Goal: Task Accomplishment & Management: Manage account settings

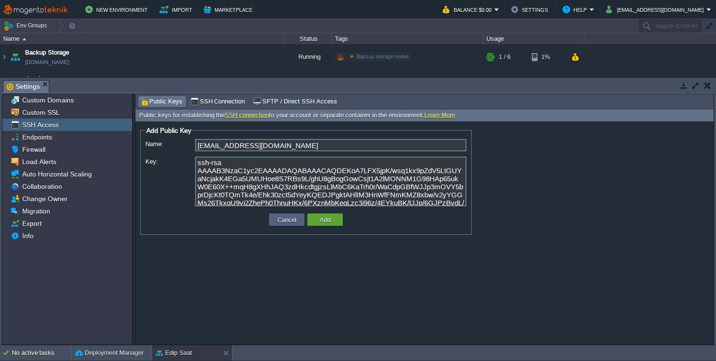
scroll to position [55, 0]
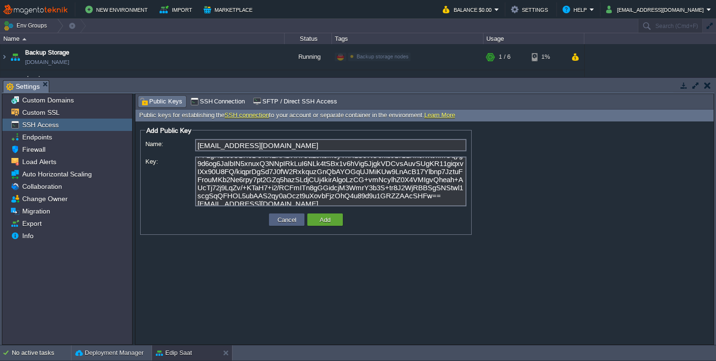
click at [709, 88] on button "button" at bounding box center [707, 85] width 7 height 9
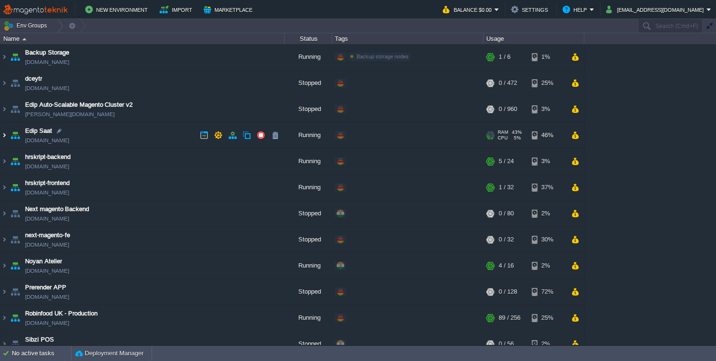
click at [5, 136] on img at bounding box center [4, 135] width 8 height 26
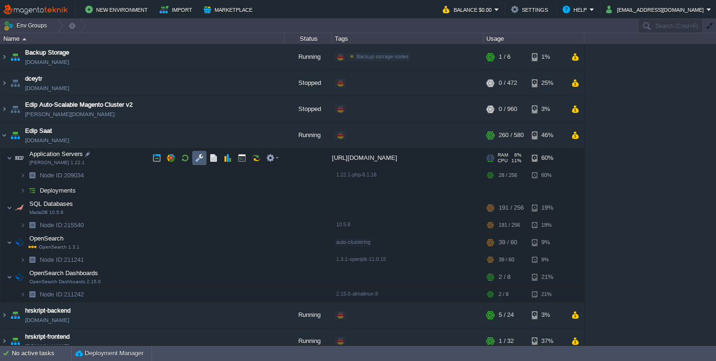
click at [199, 160] on button "button" at bounding box center [199, 157] width 9 height 9
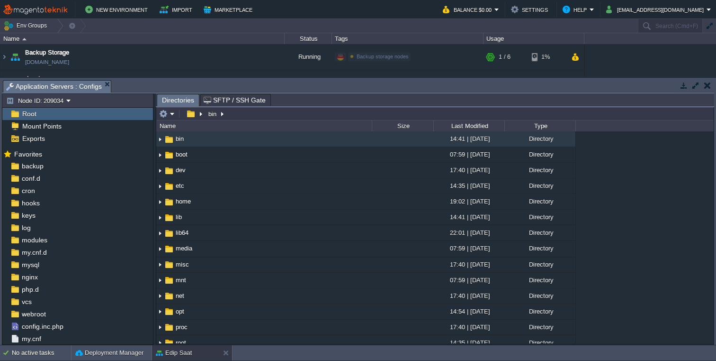
click at [232, 100] on span "SFTP / SSH Gate" at bounding box center [235, 99] width 62 height 11
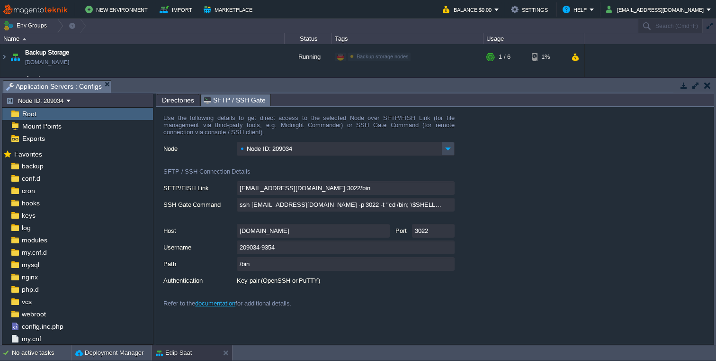
click at [713, 89] on td at bounding box center [708, 85] width 12 height 11
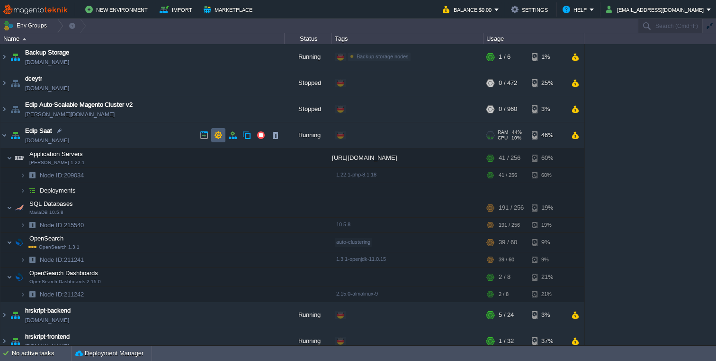
click at [221, 135] on button "button" at bounding box center [218, 135] width 9 height 9
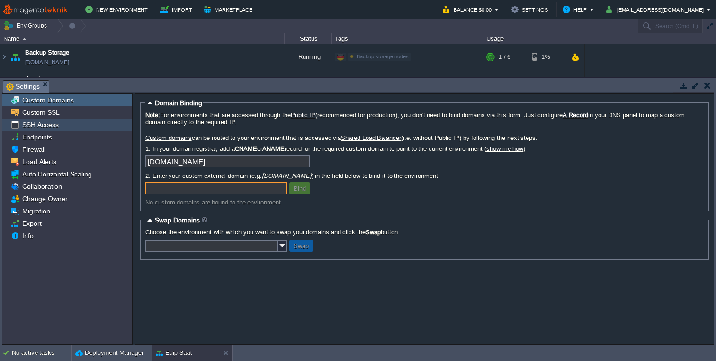
click at [59, 124] on div "SSH Access" at bounding box center [67, 124] width 130 height 12
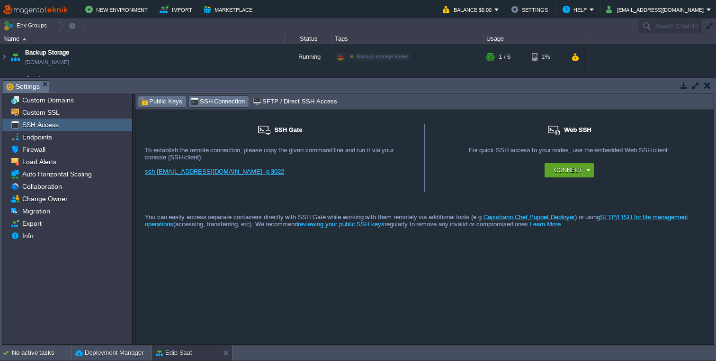
click at [160, 101] on span "Public Keys" at bounding box center [161, 101] width 43 height 10
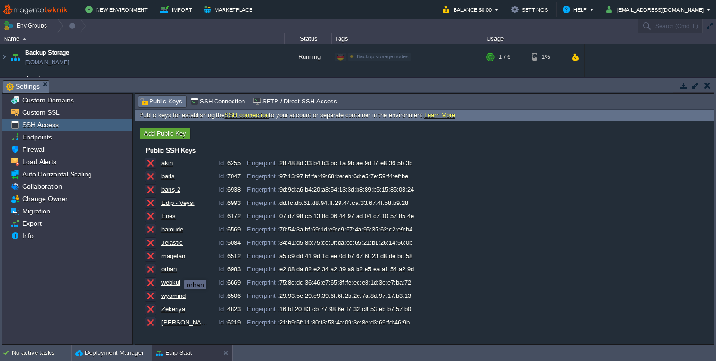
scroll to position [0, 0]
click at [151, 271] on button "button" at bounding box center [150, 269] width 9 height 9
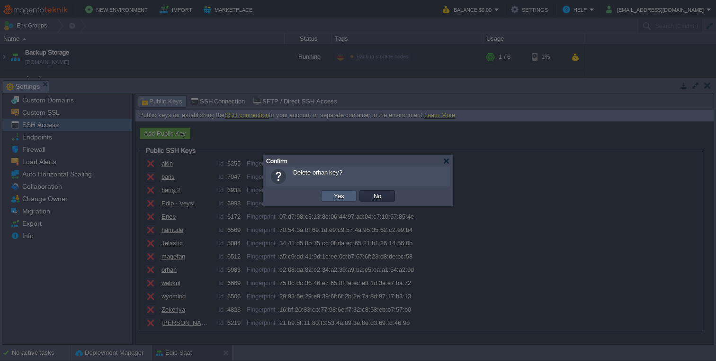
click at [340, 196] on button "Yes" at bounding box center [339, 195] width 16 height 9
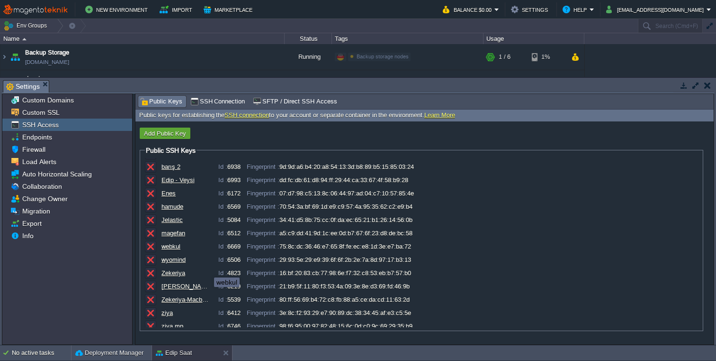
scroll to position [33, 0]
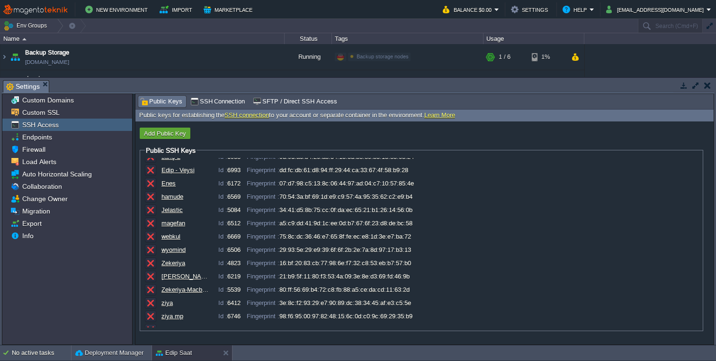
click at [170, 126] on form "Add Public Key Public SSH Keys akin Id : 6255 Fingerprint : 28:48:8d:33:b4:b3:b…" at bounding box center [424, 232] width 578 height 223
click at [157, 136] on button "Add Public Key" at bounding box center [165, 133] width 48 height 9
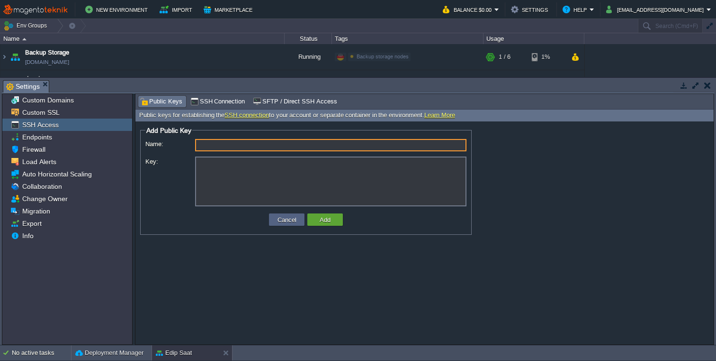
click at [248, 182] on textarea "Key:" at bounding box center [330, 181] width 271 height 50
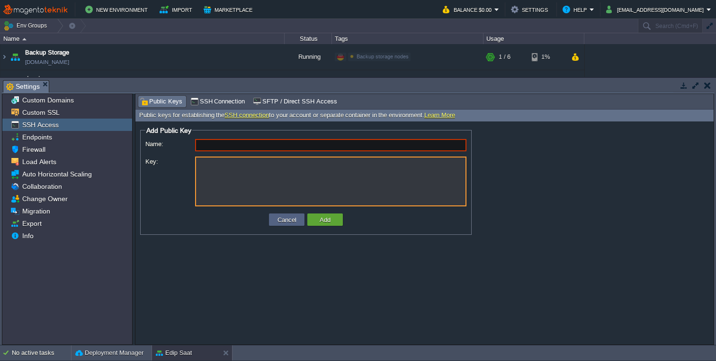
paste textarea "ssh-rsa AAAAB3NzaC1yc2EAAAADAQABAAACAQDEKoA7LFX5jpK/wsq1kx9pZdV5LtGUYaNcjakK4EG…"
type textarea "ssh-rsa AAAAB3NzaC1yc2EAAAADAQABAAACAQDEKoA7LFX5jpK/wsq1kx9pZdV5LtGUYaNcjakK4EG…"
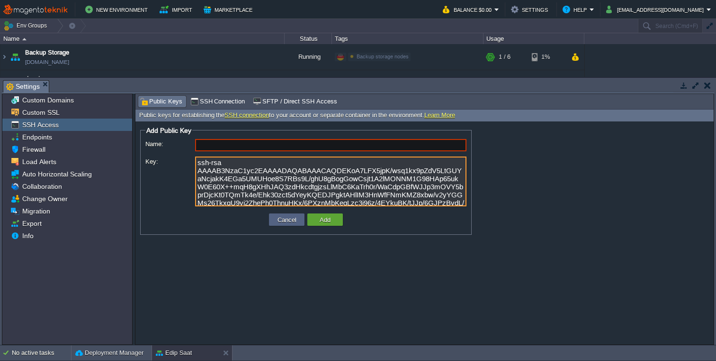
type input "[EMAIL_ADDRESS][DOMAIN_NAME]"
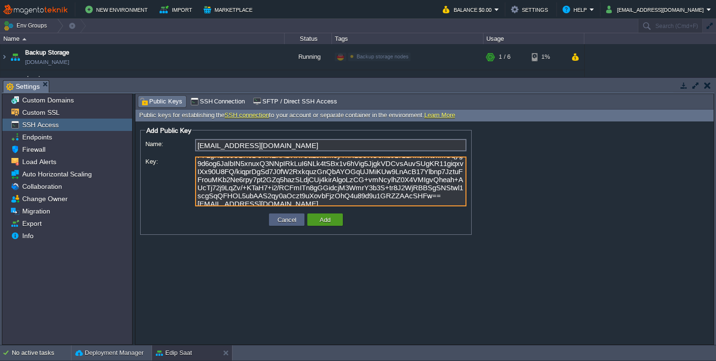
type textarea "ssh-rsa AAAAB3NzaC1yc2EAAAADAQABAAACAQDEKoA7LFX5jpK/wsq1kx9pZdV5LtGUYaNcjakK4EG…"
click at [329, 222] on button "Add" at bounding box center [325, 219] width 17 height 9
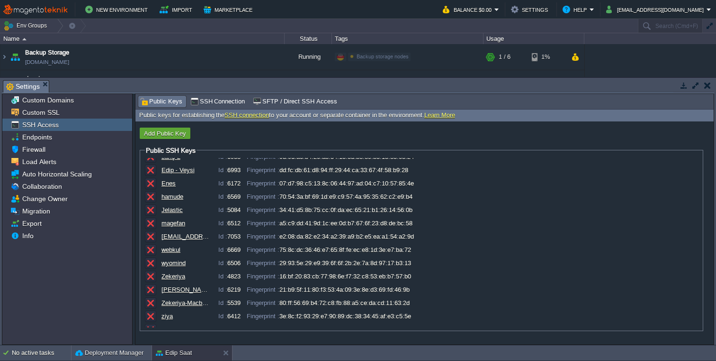
scroll to position [57, 0]
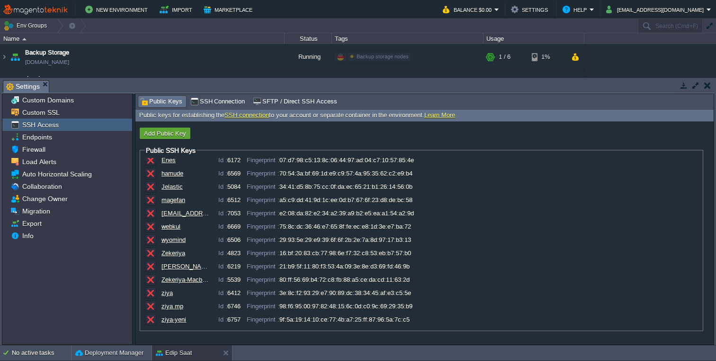
click at [709, 87] on button "button" at bounding box center [707, 85] width 7 height 9
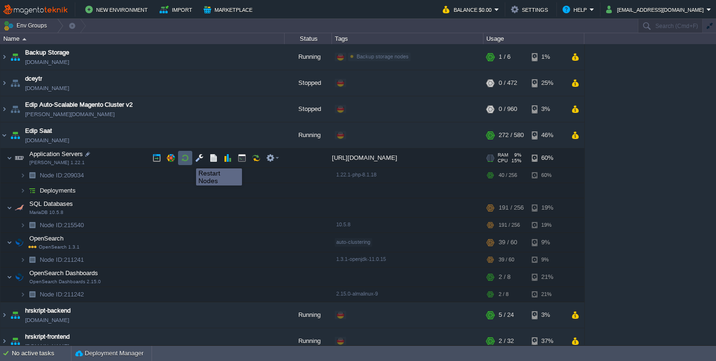
click at [185, 159] on button "button" at bounding box center [185, 157] width 9 height 9
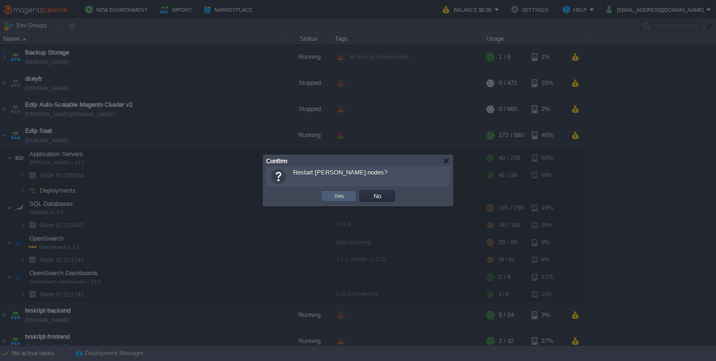
click at [332, 190] on td "Yes" at bounding box center [339, 195] width 36 height 11
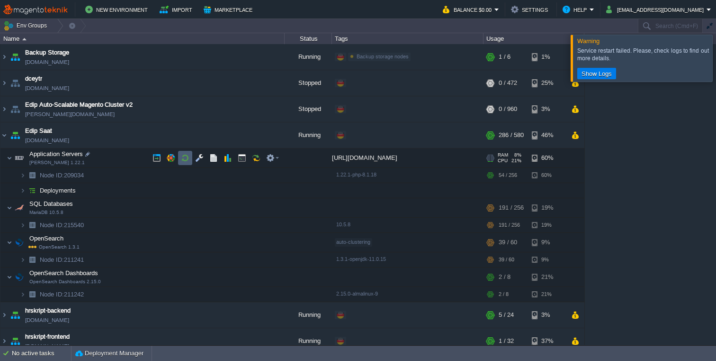
click at [188, 158] on button "button" at bounding box center [185, 157] width 9 height 9
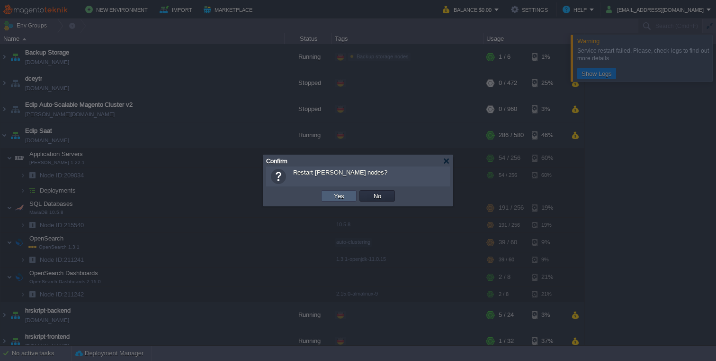
click at [345, 194] on button "Yes" at bounding box center [339, 195] width 16 height 9
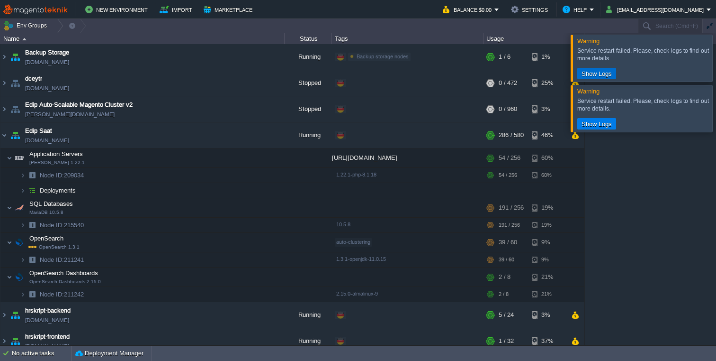
click at [594, 74] on button "Show Logs" at bounding box center [597, 73] width 36 height 9
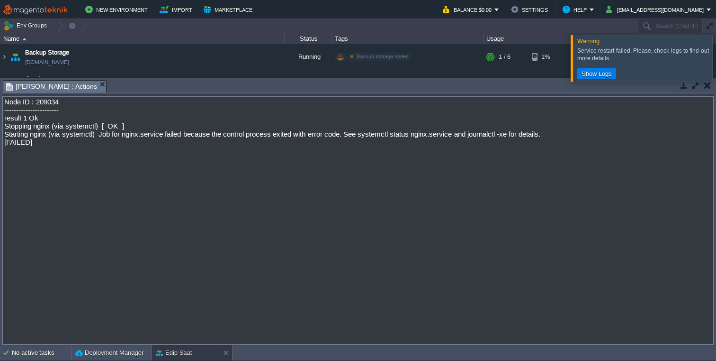
click at [716, 54] on div at bounding box center [728, 58] width 0 height 46
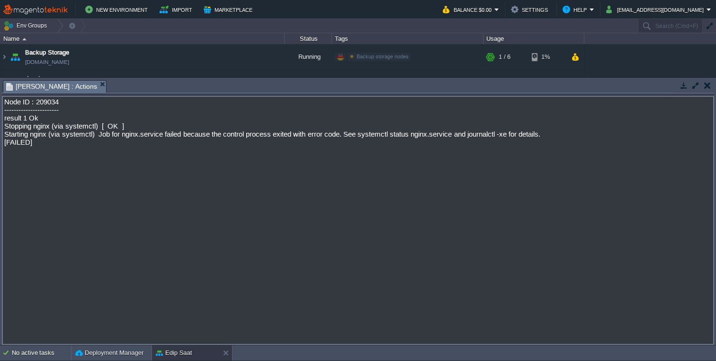
click at [711, 87] on td at bounding box center [708, 85] width 12 height 11
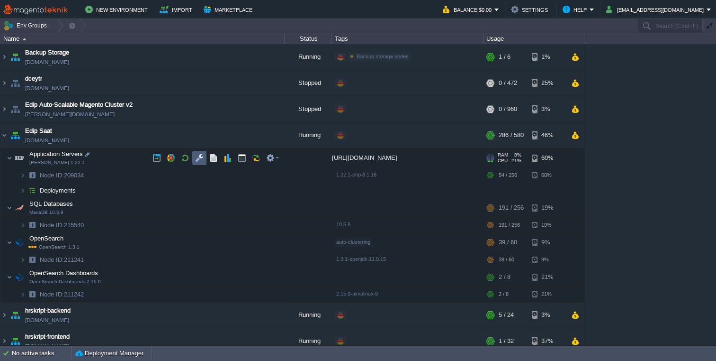
click at [202, 160] on button "button" at bounding box center [199, 157] width 9 height 9
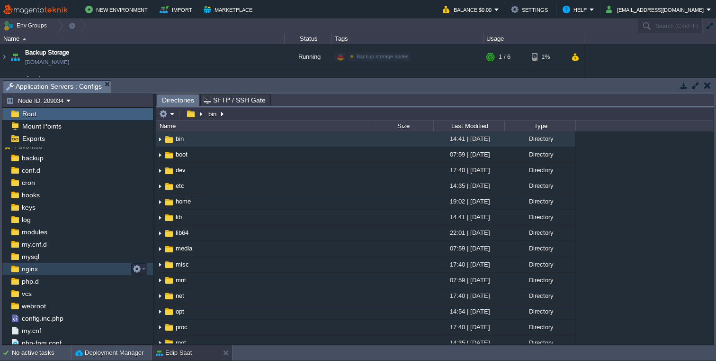
scroll to position [0, 0]
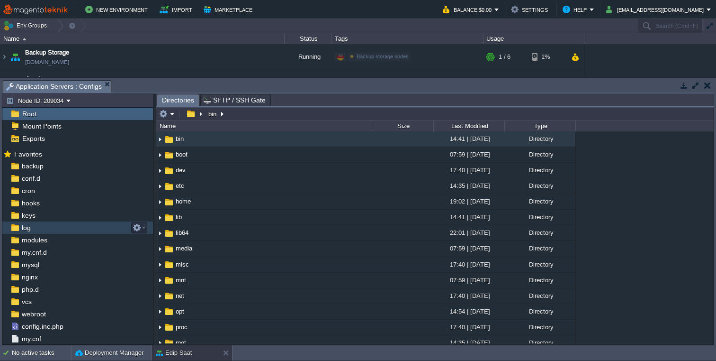
click at [25, 224] on span "log" at bounding box center [26, 227] width 12 height 9
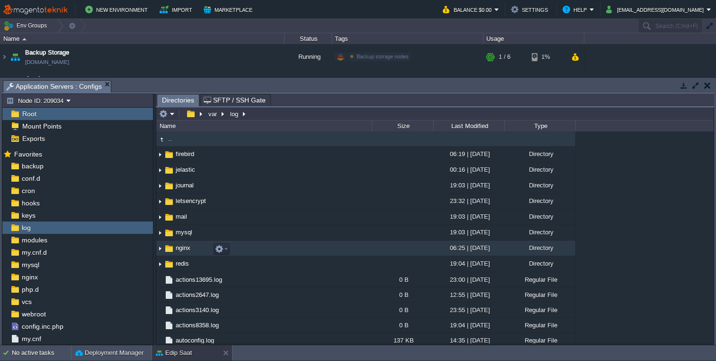
click at [161, 250] on img at bounding box center [160, 248] width 8 height 15
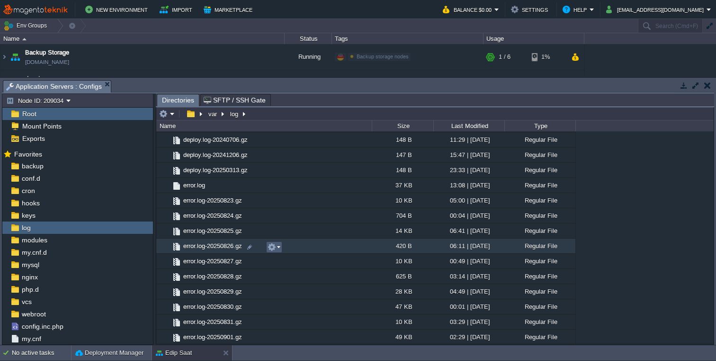
scroll to position [413, 0]
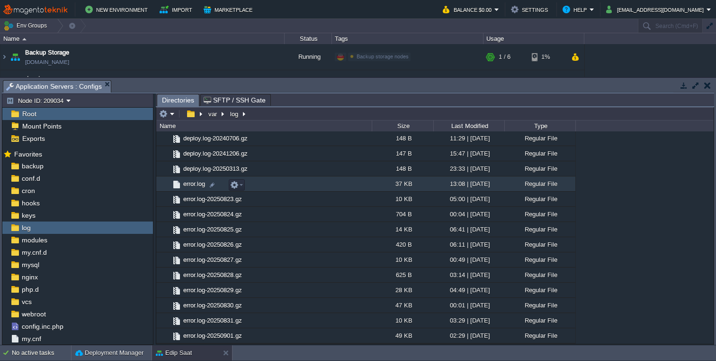
click at [197, 188] on span "error.log" at bounding box center [194, 184] width 25 height 8
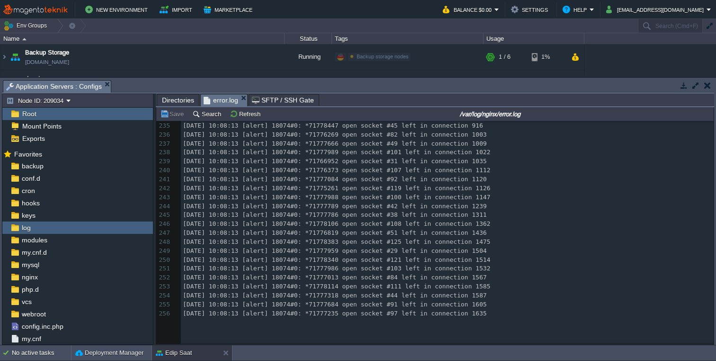
scroll to position [0, 0]
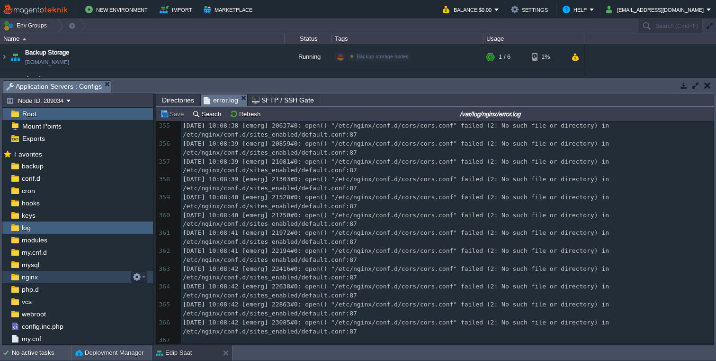
click at [41, 281] on div "nginx" at bounding box center [77, 277] width 151 height 12
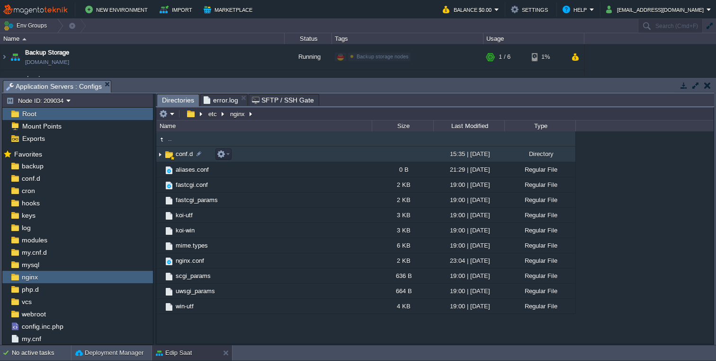
click at [179, 155] on span "conf.d" at bounding box center [184, 154] width 20 height 8
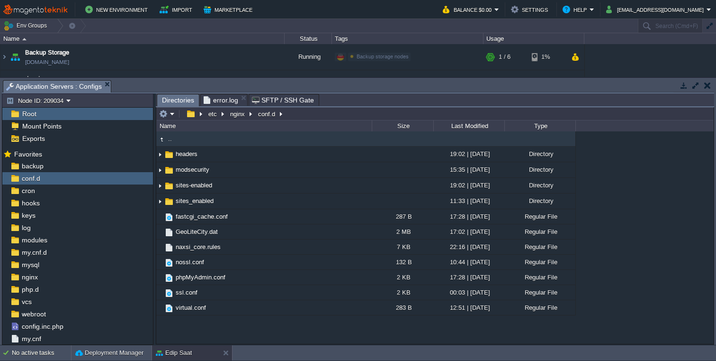
click at [221, 99] on span "error.log" at bounding box center [221, 99] width 35 height 11
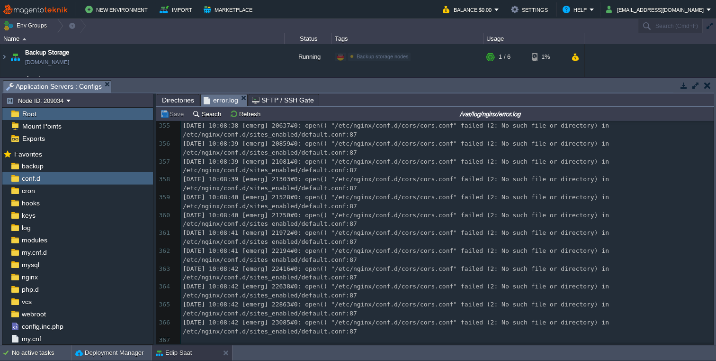
click at [181, 102] on span "Directories" at bounding box center [178, 99] width 32 height 11
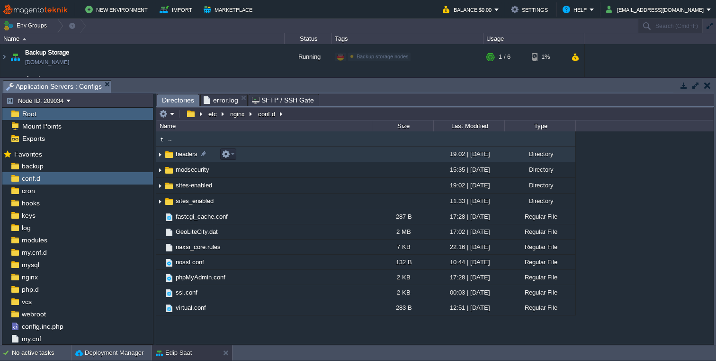
click at [160, 154] on img at bounding box center [160, 154] width 8 height 15
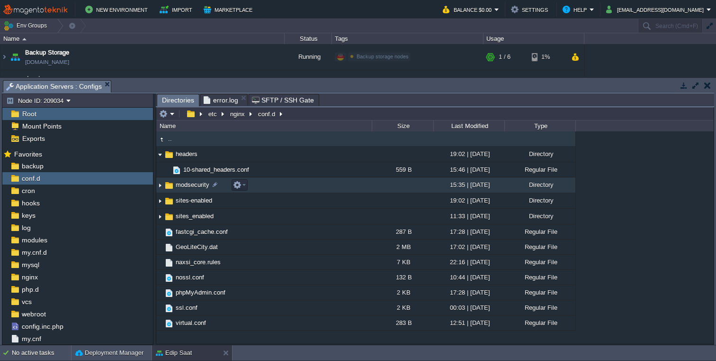
click at [161, 186] on img at bounding box center [160, 185] width 8 height 15
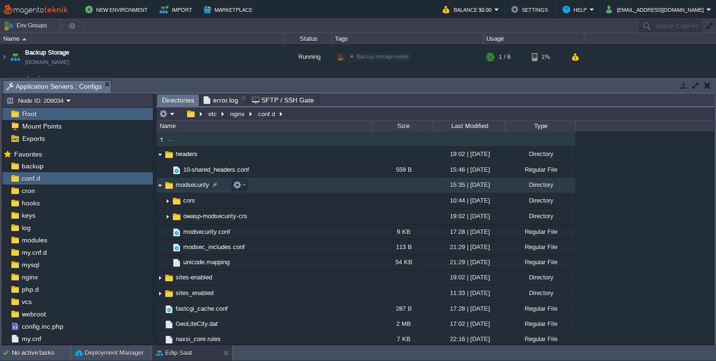
click at [160, 187] on img at bounding box center [160, 185] width 8 height 15
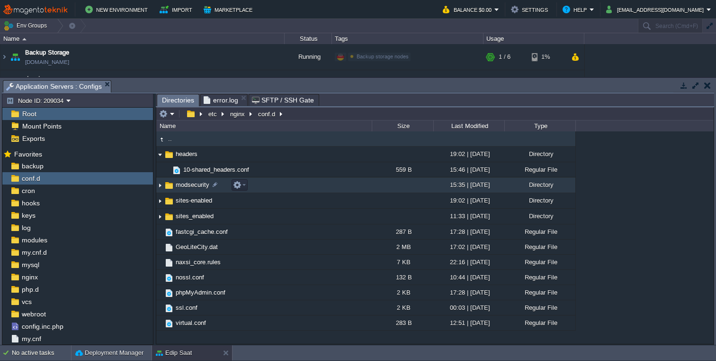
click at [162, 188] on img at bounding box center [160, 185] width 8 height 15
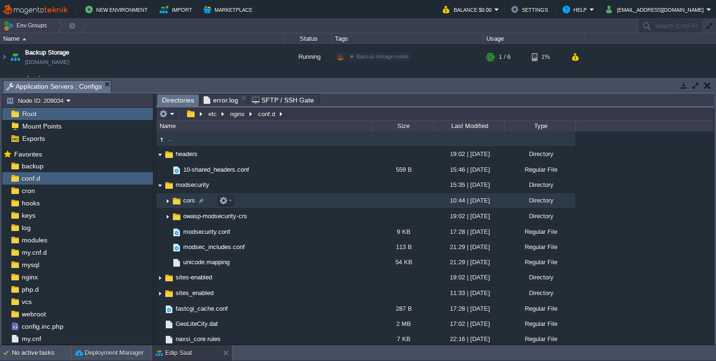
click at [171, 202] on img at bounding box center [168, 200] width 8 height 15
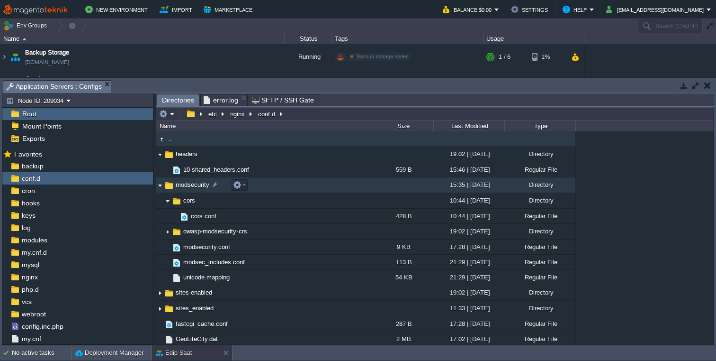
click at [159, 187] on img at bounding box center [160, 185] width 8 height 15
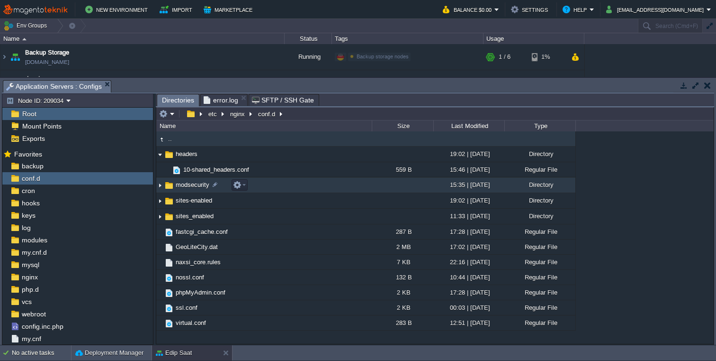
click at [162, 185] on img at bounding box center [160, 185] width 8 height 15
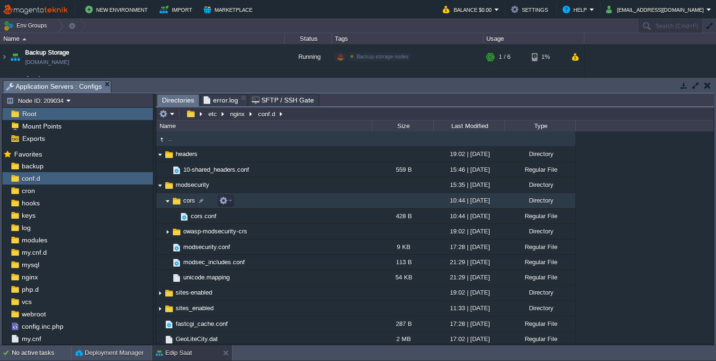
click at [178, 200] on img at bounding box center [176, 201] width 10 height 10
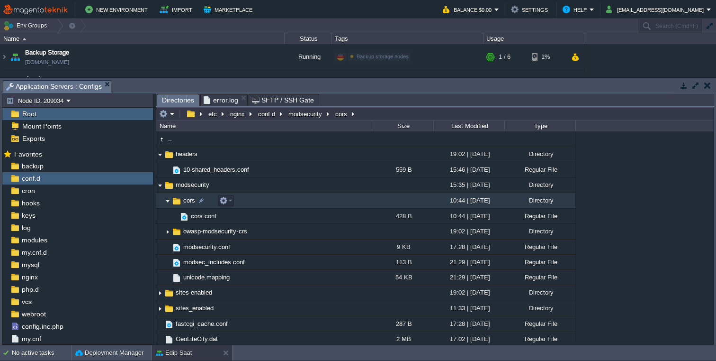
scroll to position [81, 0]
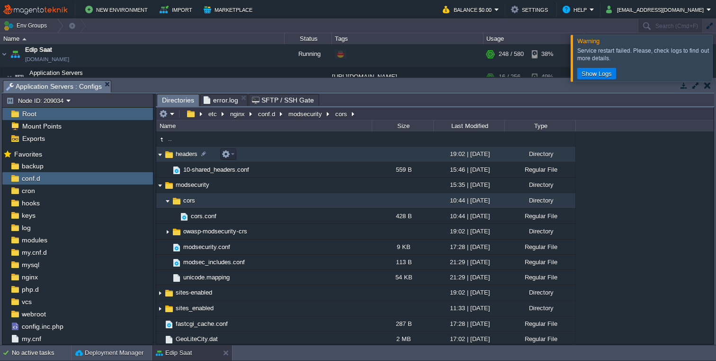
click at [159, 154] on img at bounding box center [160, 154] width 8 height 15
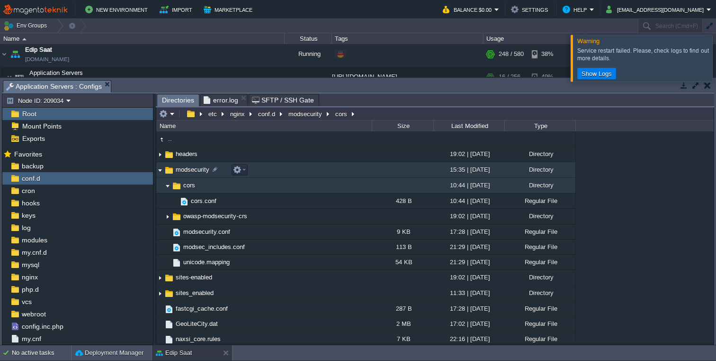
click at [162, 172] on img at bounding box center [160, 169] width 8 height 15
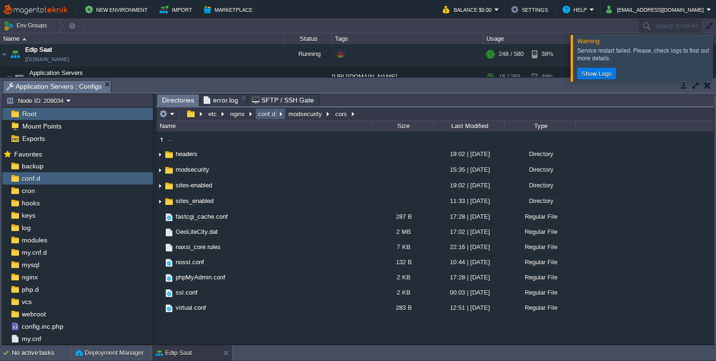
click at [272, 114] on button "conf.d" at bounding box center [267, 113] width 21 height 9
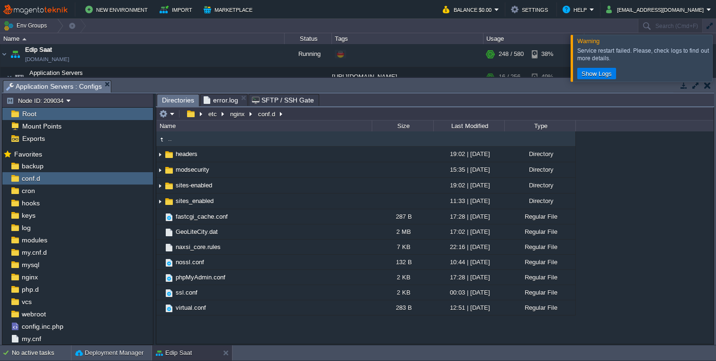
click at [217, 98] on span "error.log" at bounding box center [221, 99] width 35 height 11
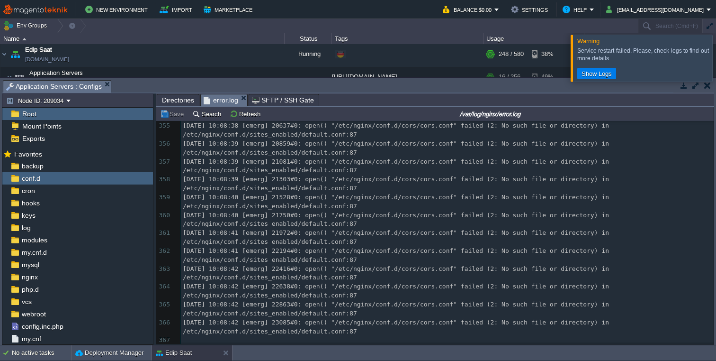
click at [175, 101] on span "Directories" at bounding box center [178, 99] width 32 height 11
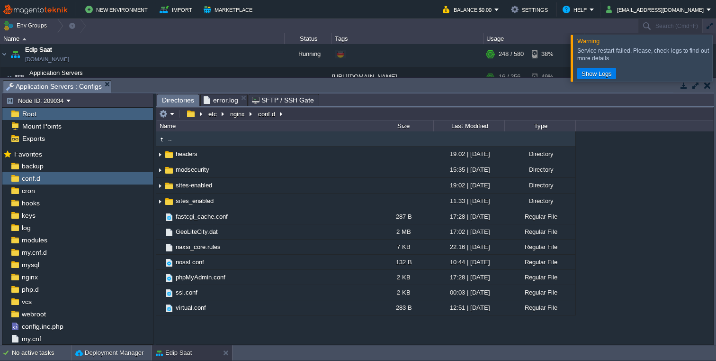
click at [218, 105] on span "error.log" at bounding box center [221, 99] width 35 height 11
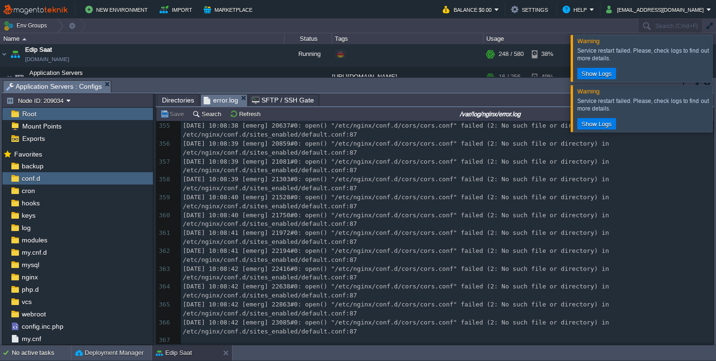
click at [181, 99] on span "Directories" at bounding box center [178, 99] width 32 height 11
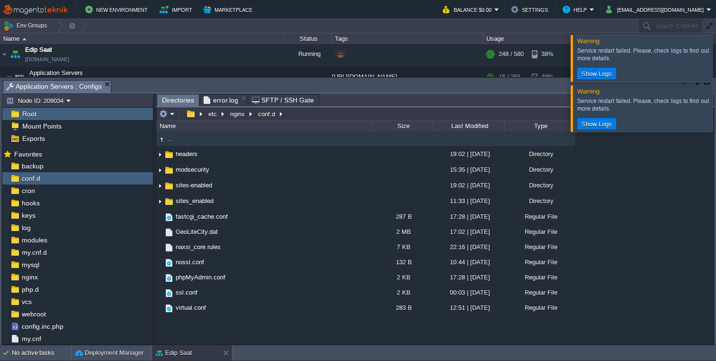
click at [219, 99] on span "error.log" at bounding box center [221, 99] width 35 height 11
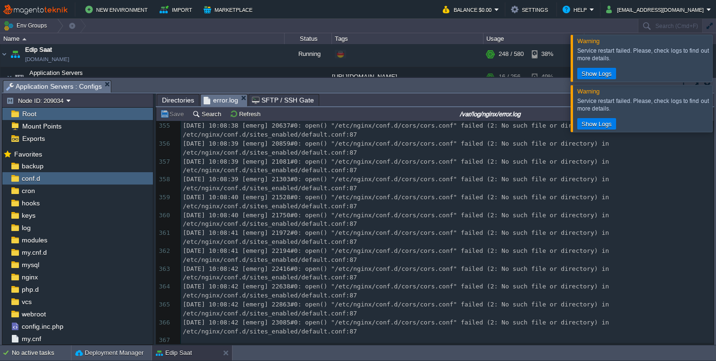
click at [176, 101] on span "Directories" at bounding box center [178, 99] width 32 height 11
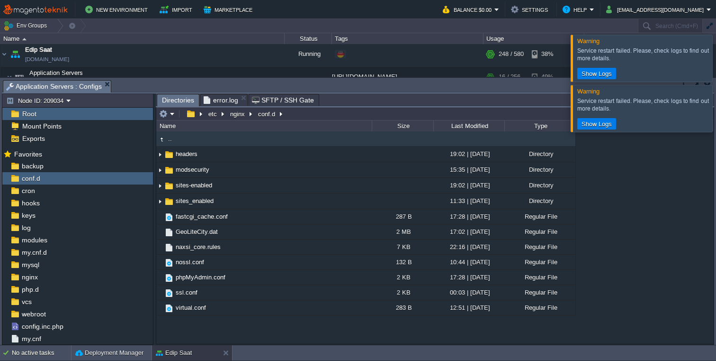
click at [219, 99] on span "error.log" at bounding box center [221, 99] width 35 height 11
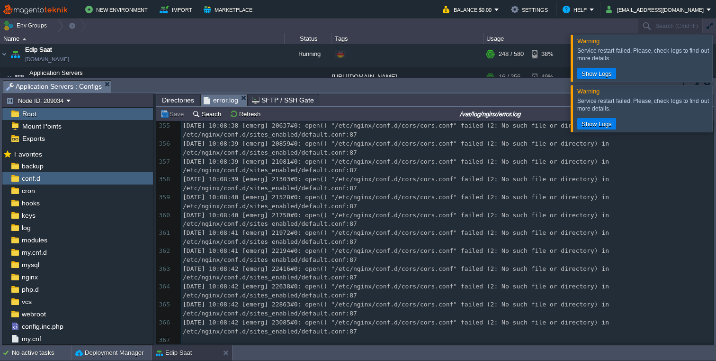
click at [179, 102] on span "Directories" at bounding box center [178, 99] width 32 height 11
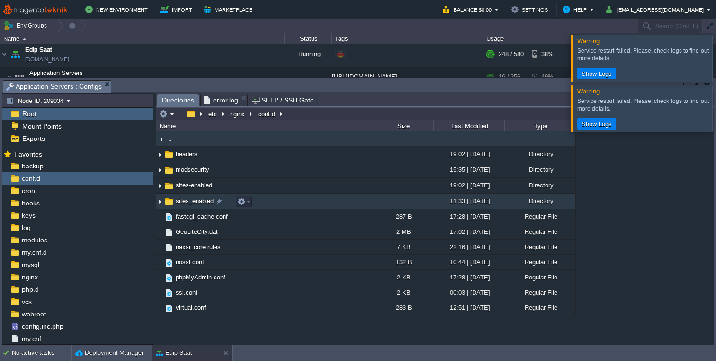
click at [162, 202] on img at bounding box center [160, 201] width 8 height 15
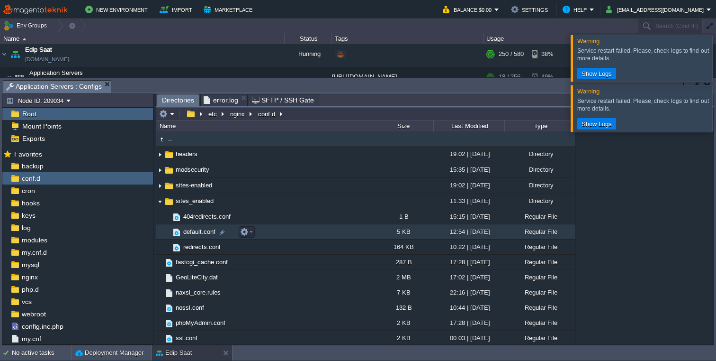
click at [206, 234] on span "default.conf" at bounding box center [199, 231] width 35 height 8
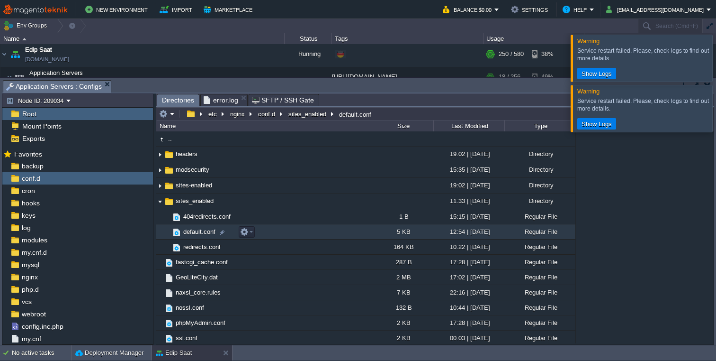
click at [206, 234] on span "default.conf" at bounding box center [199, 231] width 35 height 8
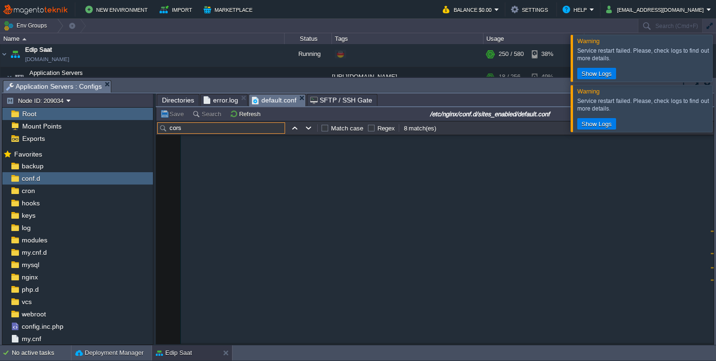
scroll to position [580, 0]
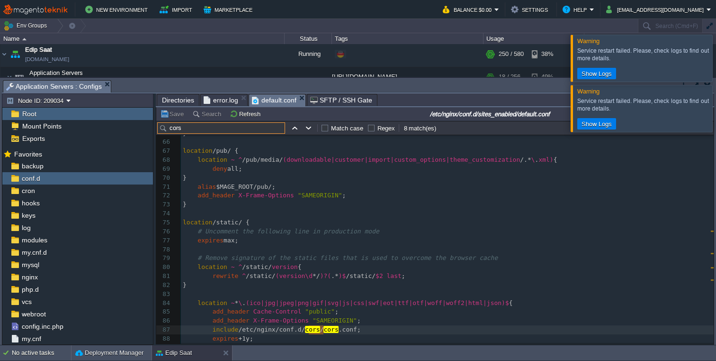
type input "cors"
type textarea "cors"
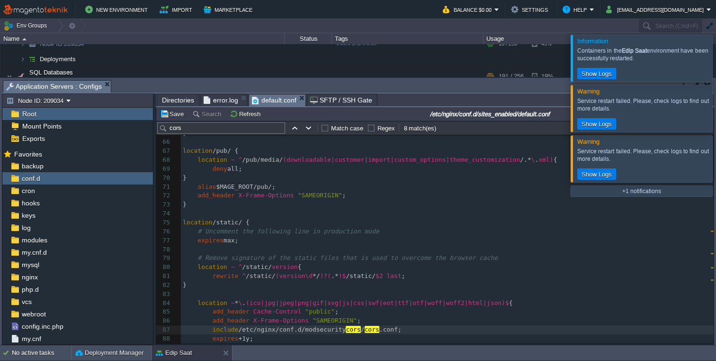
type textarea "modsecurity/"
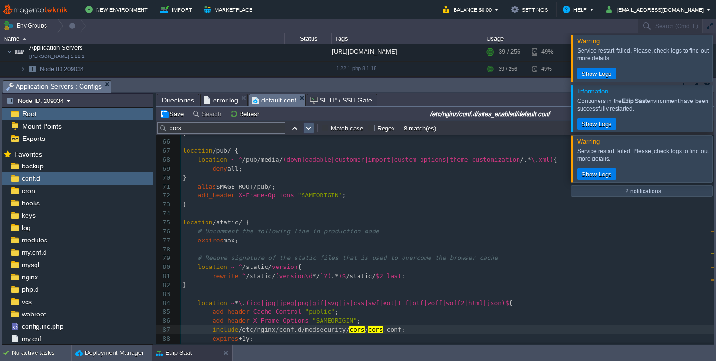
click at [311, 129] on button "button" at bounding box center [309, 128] width 9 height 9
type textarea "cors"
click at [294, 131] on button "button" at bounding box center [294, 128] width 9 height 9
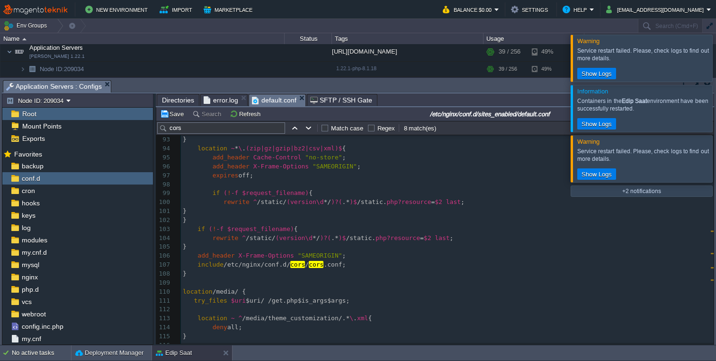
scroll to position [761, 0]
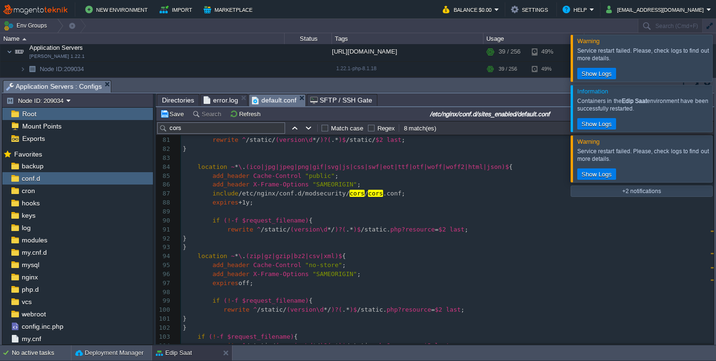
click at [324, 194] on div "xxxxxxxxxx include /etc/nginx/conf.d/ cors / cors .conf; 74 ​ 75 location /stat…" at bounding box center [447, 283] width 533 height 420
type textarea "modsecurity"
click at [220, 102] on span "error.log" at bounding box center [221, 99] width 35 height 11
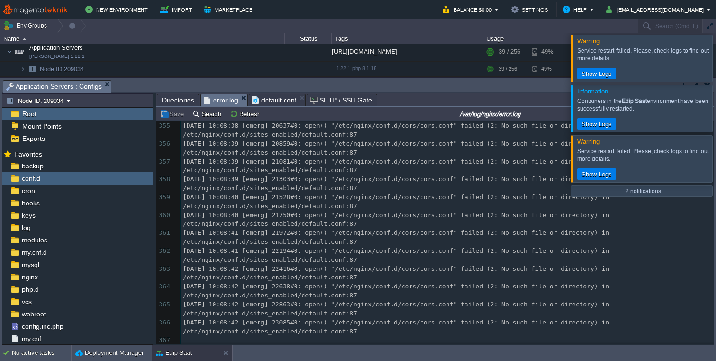
click at [177, 99] on span "Directories" at bounding box center [178, 99] width 32 height 11
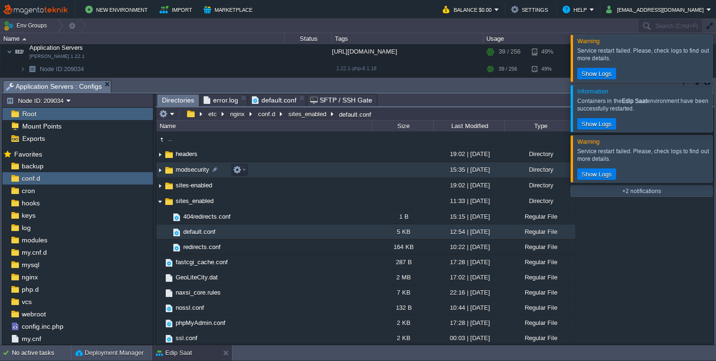
click at [160, 171] on img at bounding box center [160, 169] width 8 height 15
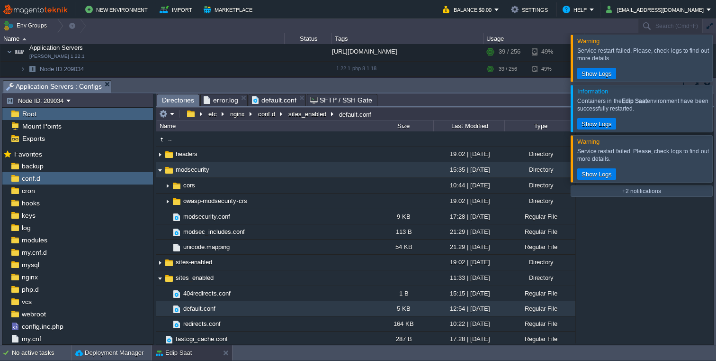
click at [160, 171] on img at bounding box center [160, 169] width 8 height 15
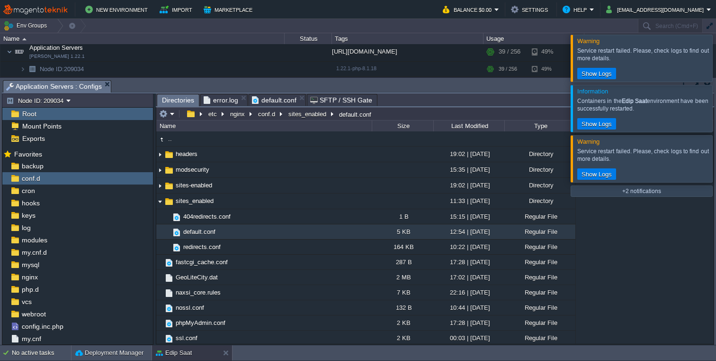
click at [271, 99] on span "default.conf" at bounding box center [274, 99] width 45 height 11
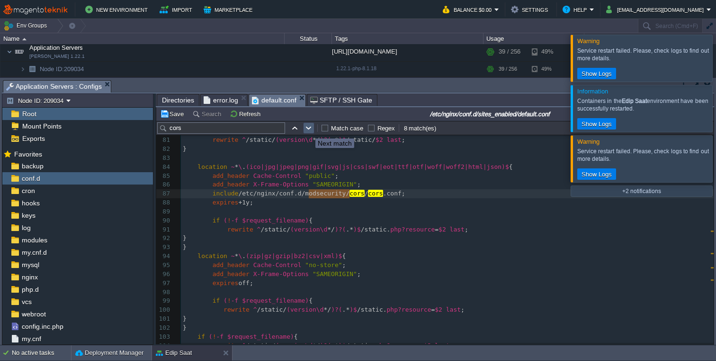
click at [308, 130] on button "button" at bounding box center [309, 128] width 9 height 9
type textarea "cors"
click at [309, 129] on button "button" at bounding box center [309, 128] width 9 height 9
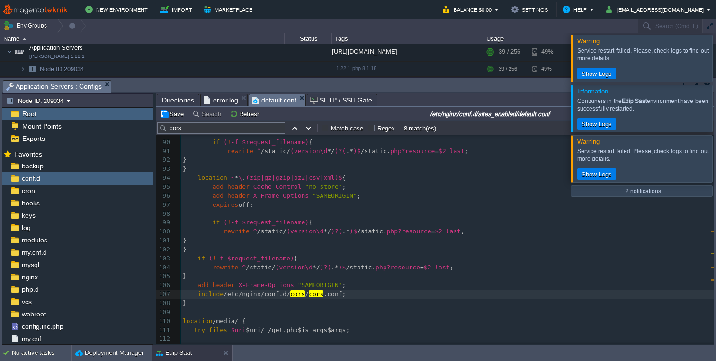
paste textarea "/"
type textarea "/"
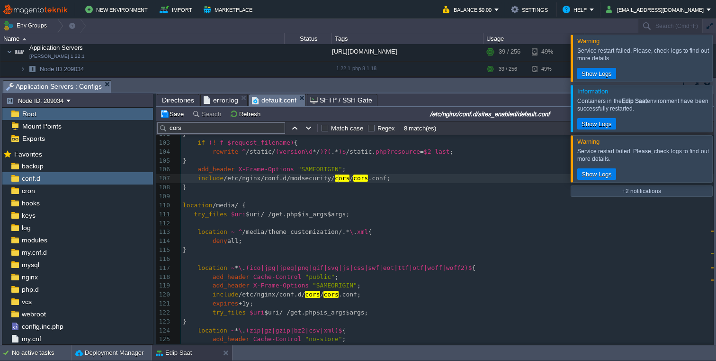
click at [312, 295] on div "xxxxxxxxxx include /etc/nginx/conf.d/ cors / cors .conf; 91 rewrite ^ /static/ …" at bounding box center [447, 227] width 533 height 393
paste textarea "/"
type textarea "/"
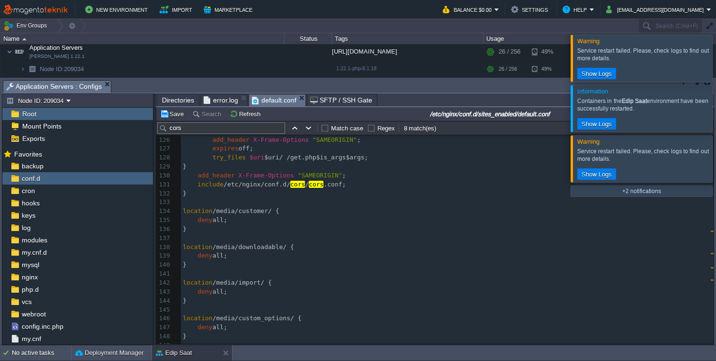
click at [293, 181] on pre "include /etc/nginx/conf.d/ cors / cors .conf;" at bounding box center [447, 184] width 533 height 9
paste textarea "/"
click at [308, 130] on button "button" at bounding box center [309, 128] width 9 height 9
type textarea "cors"
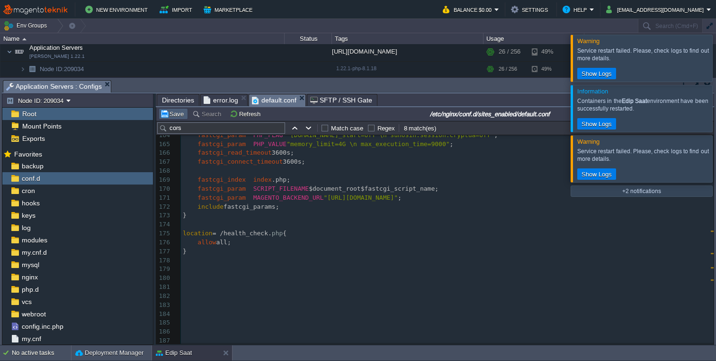
click at [176, 117] on button "Save" at bounding box center [173, 113] width 27 height 9
click at [716, 53] on div at bounding box center [728, 58] width 0 height 46
click at [716, 68] on div at bounding box center [728, 58] width 0 height 46
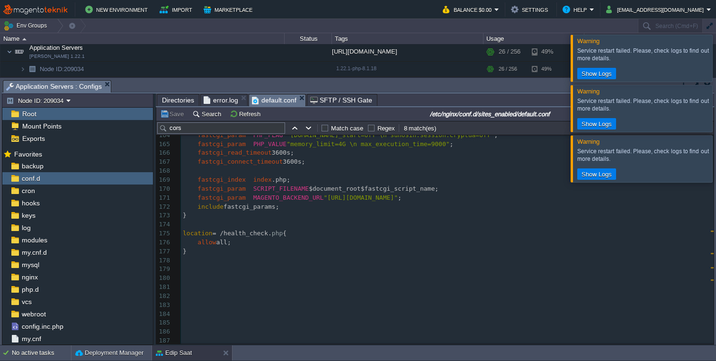
click at [716, 68] on div at bounding box center [728, 58] width 0 height 46
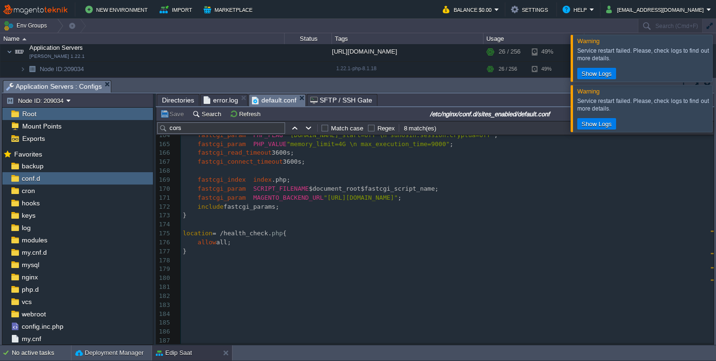
click at [716, 68] on div at bounding box center [728, 58] width 0 height 46
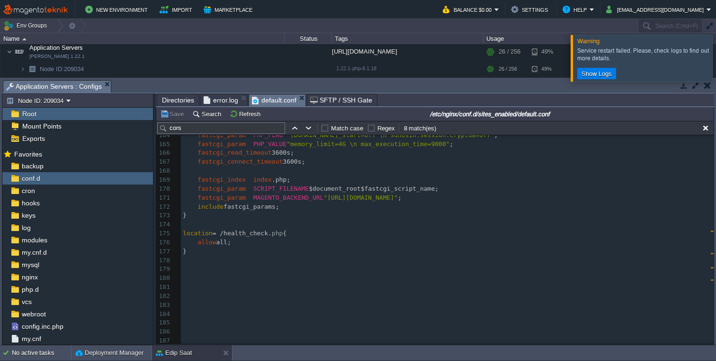
click at [716, 68] on div at bounding box center [728, 58] width 0 height 46
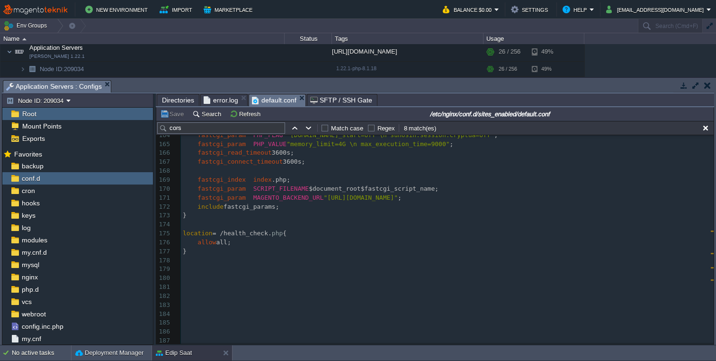
click at [684, 85] on button "button" at bounding box center [684, 85] width 9 height 9
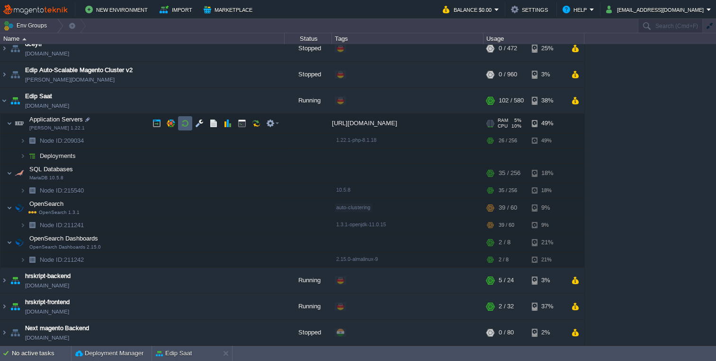
click at [183, 125] on button "button" at bounding box center [185, 123] width 9 height 9
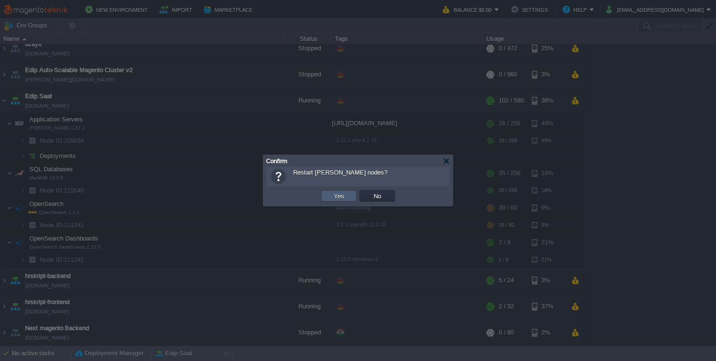
click at [342, 199] on button "Yes" at bounding box center [339, 195] width 16 height 9
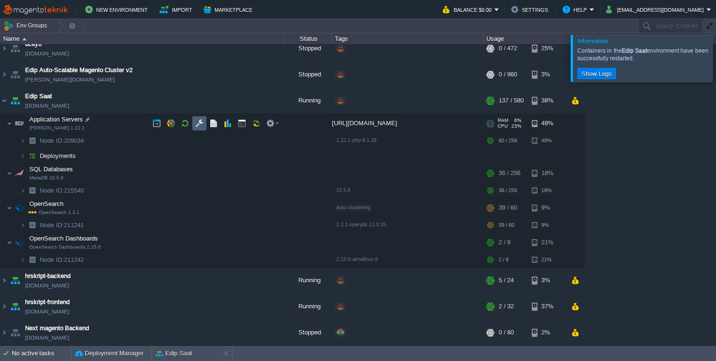
click at [199, 123] on button "button" at bounding box center [199, 123] width 9 height 9
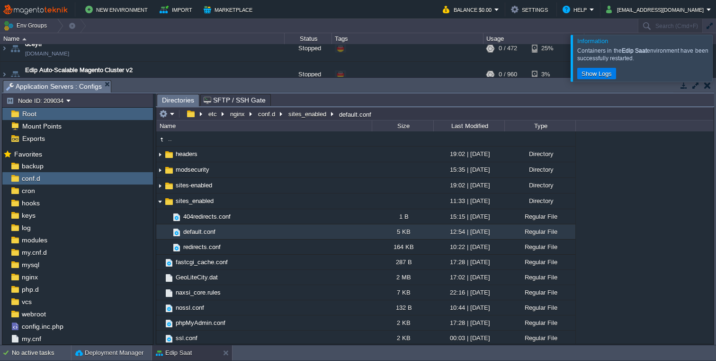
click at [237, 101] on span "SFTP / SSH Gate" at bounding box center [235, 99] width 62 height 11
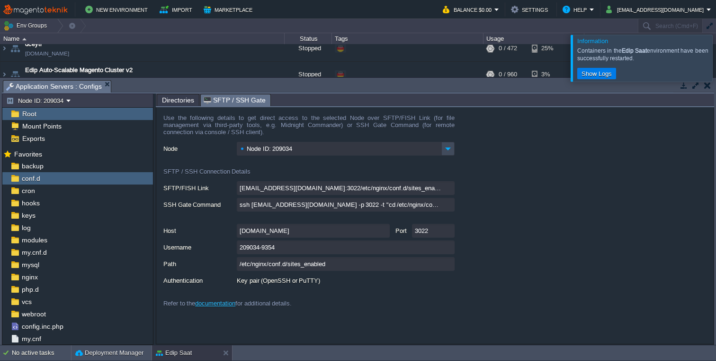
click at [708, 88] on button "button" at bounding box center [707, 85] width 7 height 9
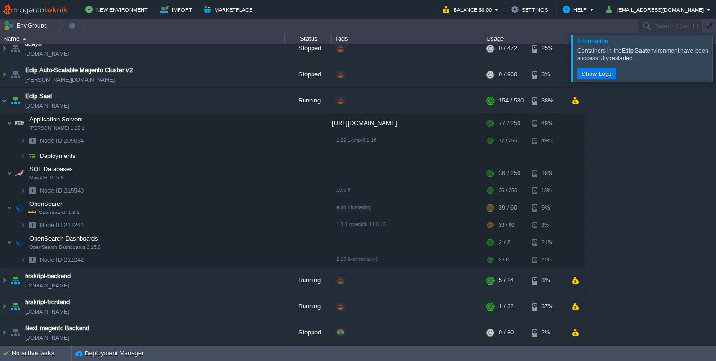
click at [716, 60] on div at bounding box center [728, 58] width 0 height 46
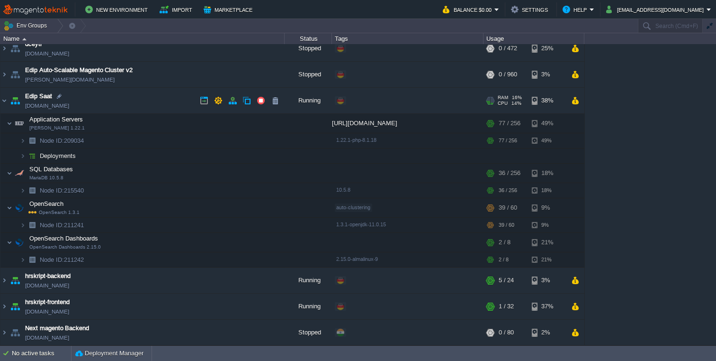
click at [9, 102] on img at bounding box center [15, 101] width 13 height 26
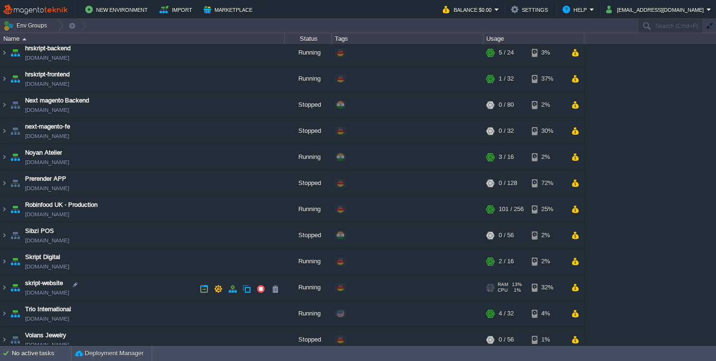
scroll to position [117, 0]
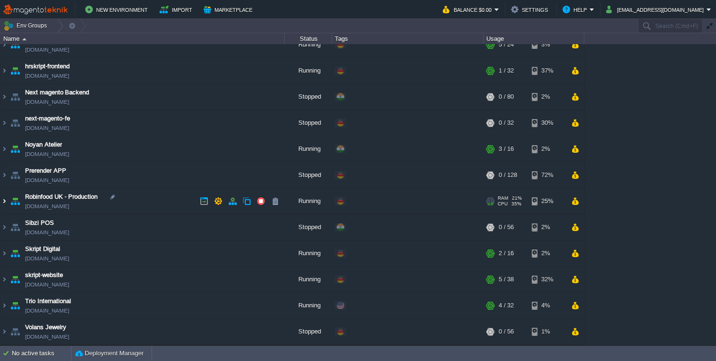
click at [2, 204] on img at bounding box center [4, 201] width 8 height 26
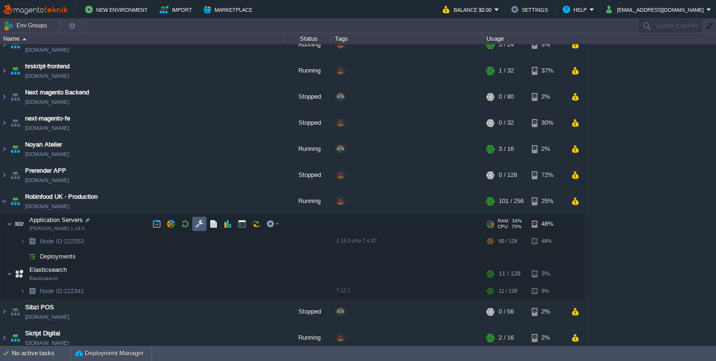
click at [199, 224] on button "button" at bounding box center [199, 223] width 9 height 9
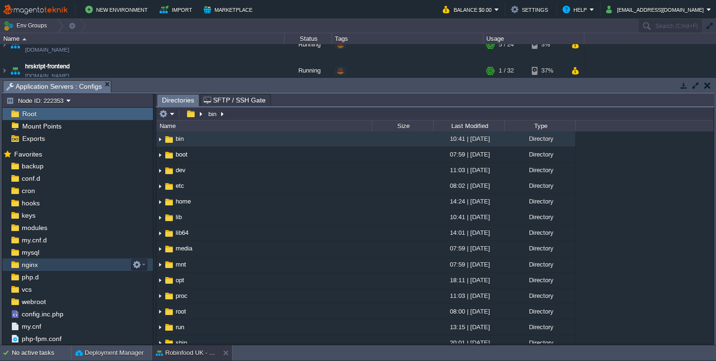
click at [40, 265] on div "nginx" at bounding box center [77, 264] width 151 height 12
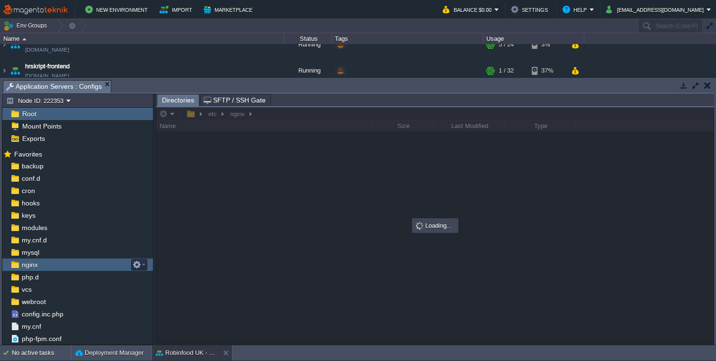
click at [40, 265] on div "nginx" at bounding box center [77, 264] width 151 height 12
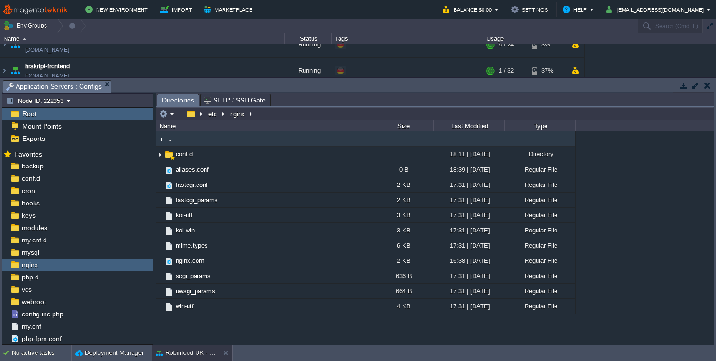
click at [228, 102] on span "SFTP / SSH Gate" at bounding box center [235, 99] width 62 height 11
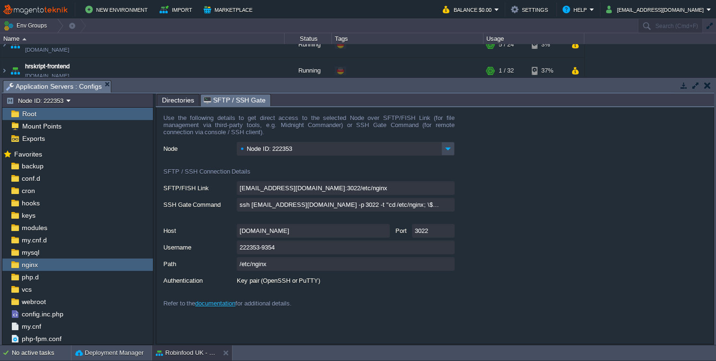
click at [171, 103] on span "Directories" at bounding box center [178, 99] width 32 height 11
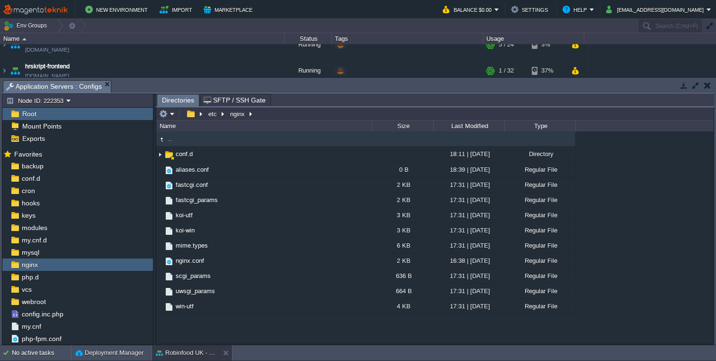
click at [686, 89] on button "button" at bounding box center [684, 85] width 9 height 9
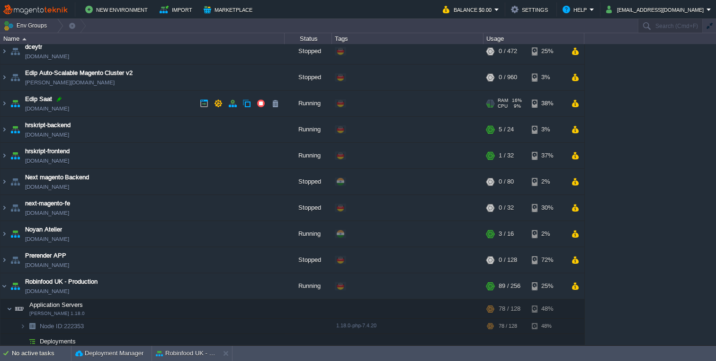
scroll to position [0, 0]
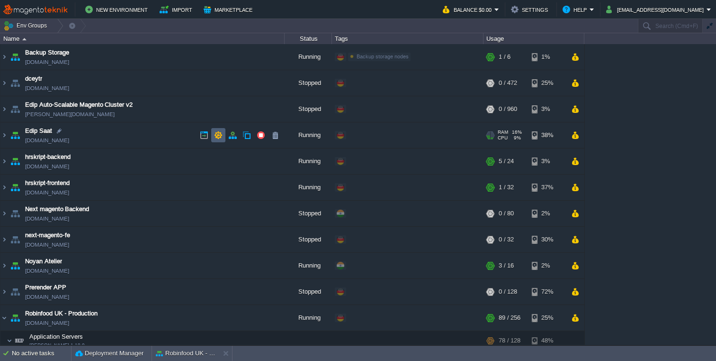
click at [220, 133] on button "button" at bounding box center [218, 135] width 9 height 9
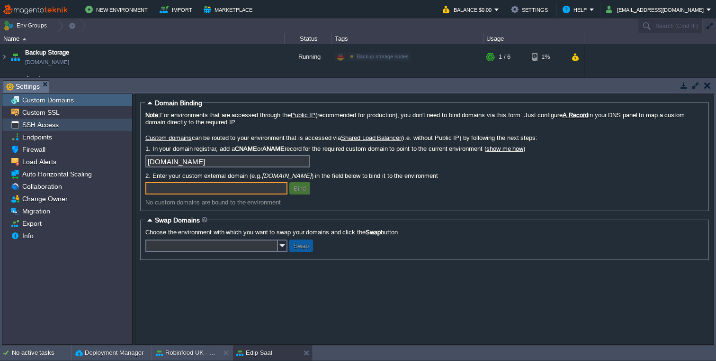
click at [41, 126] on span "SSH Access" at bounding box center [40, 124] width 40 height 9
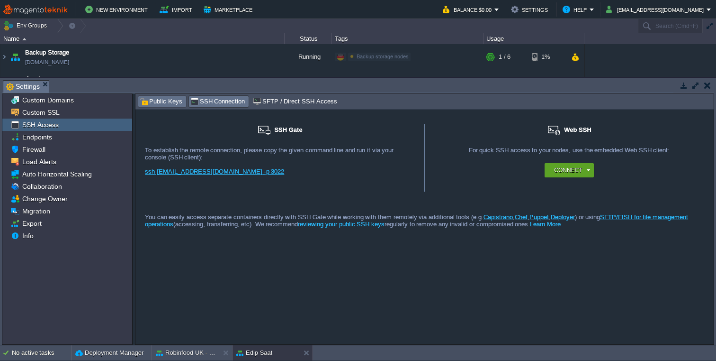
click at [158, 103] on span "Public Keys" at bounding box center [161, 101] width 43 height 10
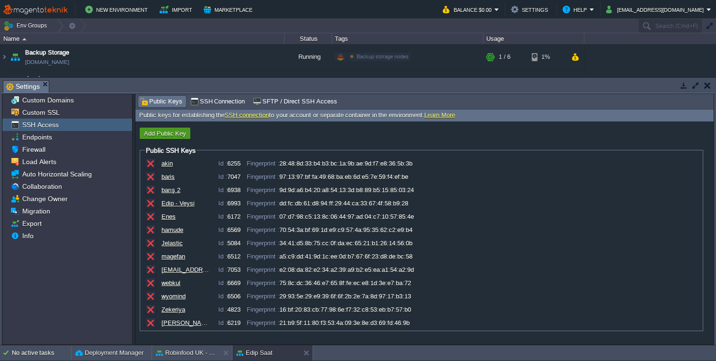
click at [163, 135] on button "Add Public Key" at bounding box center [165, 133] width 48 height 9
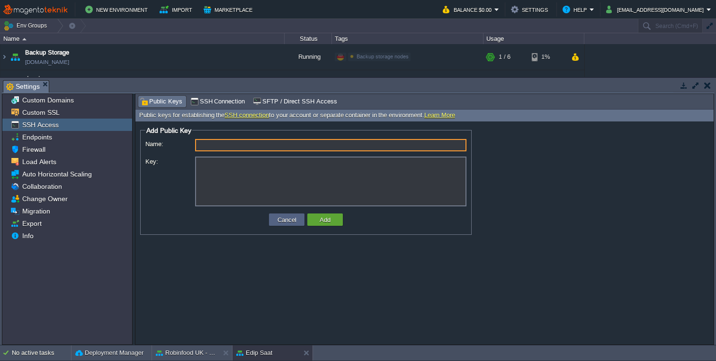
click at [230, 180] on textarea "Key:" at bounding box center [330, 181] width 271 height 50
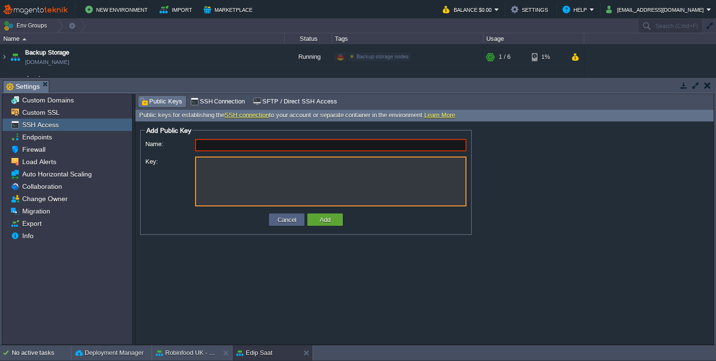
paste textarea "ssh-rsa AAAAB3NzaC1yc2EAAAADAQABAAABAQDRVFjEvSYaoxyg1UKwDeQbMp03ZHu5Sj1+M/DpUQN…"
type textarea "ssh-rsa AAAAB3NzaC1yc2EAAAADAQABAAABAQDRVFjEvSYaoxyg1UKwDeQbMp03ZHu5Sj1+M/DpUQN…"
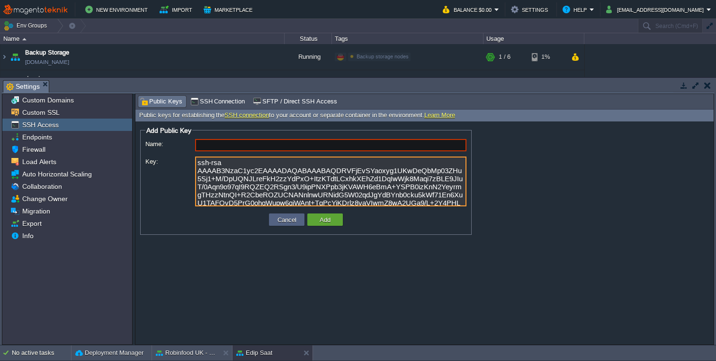
type input "[EMAIL_ADDRESS][DOMAIN_NAME]"
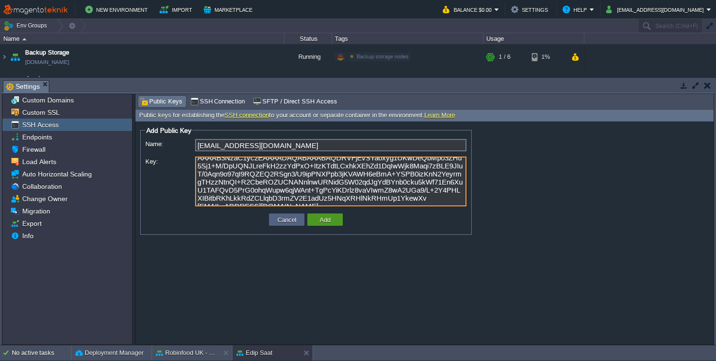
type textarea "ssh-rsa AAAAB3NzaC1yc2EAAAADAQABAAABAQDRVFjEvSYaoxyg1UKwDeQbMp03ZHu5Sj1+M/DpUQN…"
click at [335, 221] on td "Add" at bounding box center [325, 219] width 36 height 12
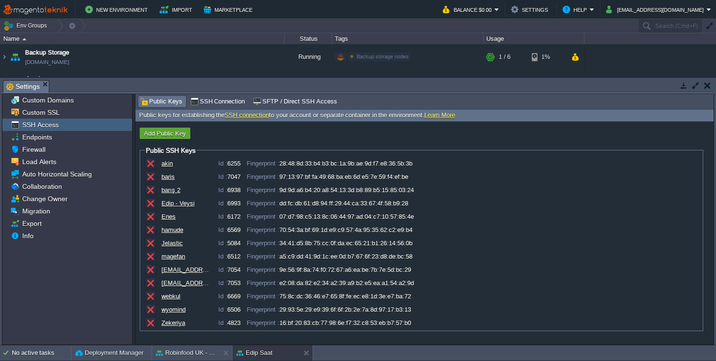
click at [710, 84] on button "button" at bounding box center [707, 85] width 7 height 9
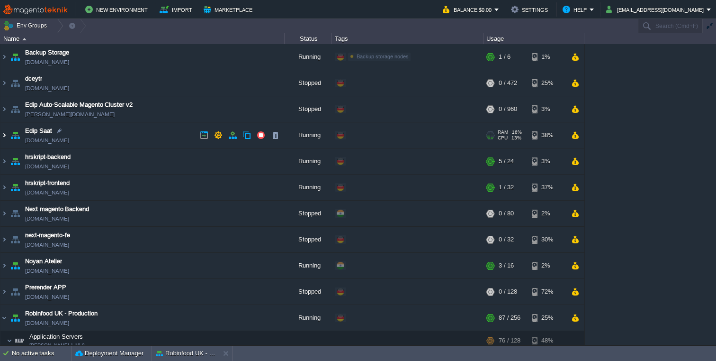
click at [5, 135] on img at bounding box center [4, 135] width 8 height 26
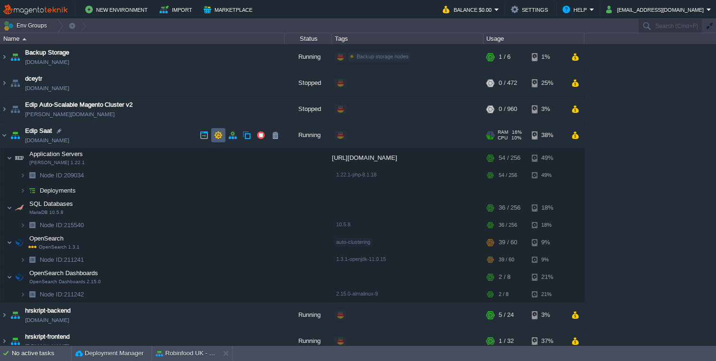
click at [216, 135] on button "button" at bounding box center [218, 135] width 9 height 9
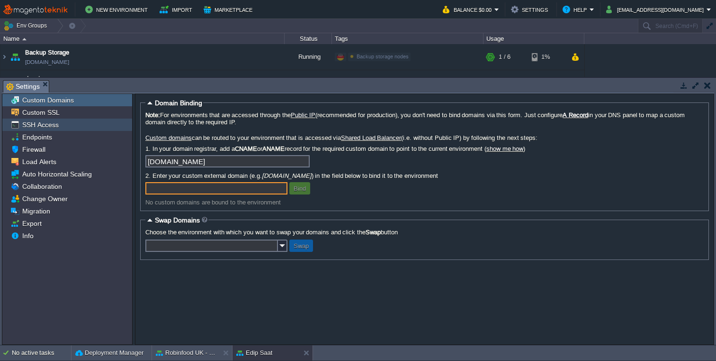
click at [32, 129] on span "SSH Access" at bounding box center [40, 124] width 40 height 9
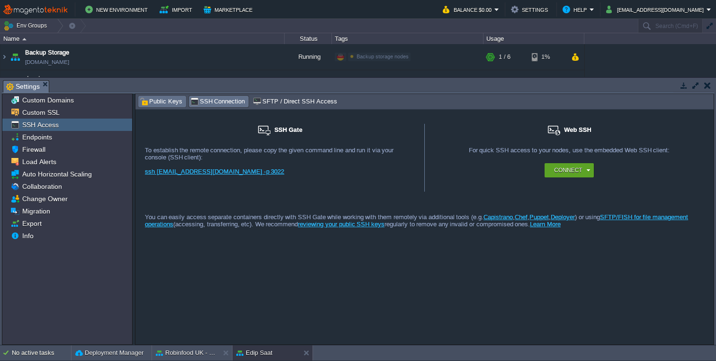
click at [159, 104] on span "Public Keys" at bounding box center [161, 101] width 43 height 10
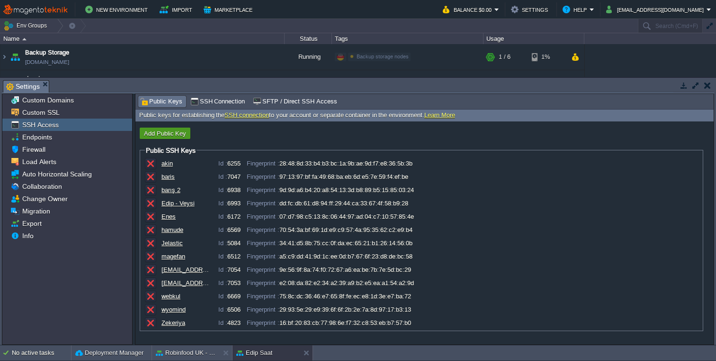
click at [171, 137] on button "Add Public Key" at bounding box center [165, 133] width 48 height 9
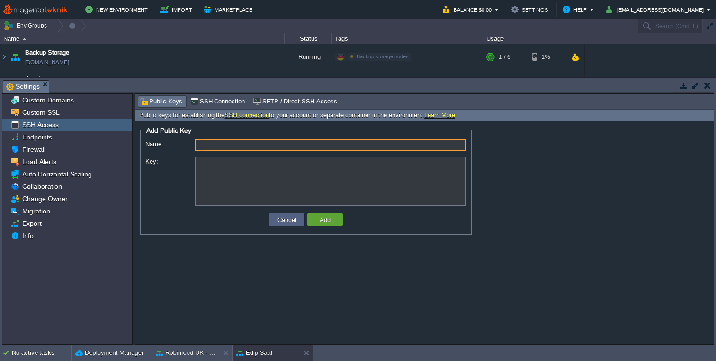
click at [260, 186] on textarea "Key:" at bounding box center [330, 181] width 271 height 50
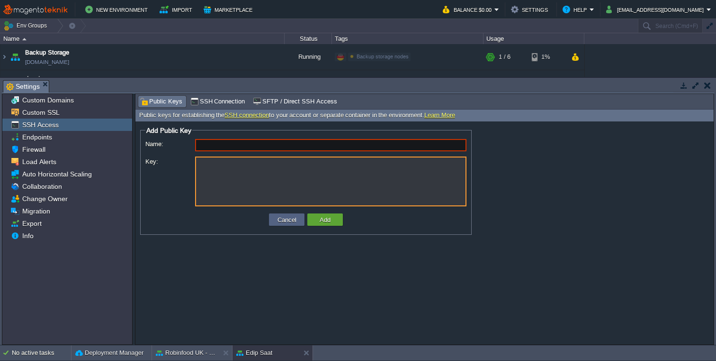
paste textarea "ssh-rsa AAAAB3NzaC1yc2EAAAADAQABAAACAQDEKoA7LFX5jpK/wsq1kx9pZdV5LtGUYaNcjakK4EG…"
type textarea "ssh-rsa AAAAB3NzaC1yc2EAAAADAQABAAACAQDEKoA7LFX5jpK/wsq1kx9pZdV5LtGUYaNcjakK4EG…"
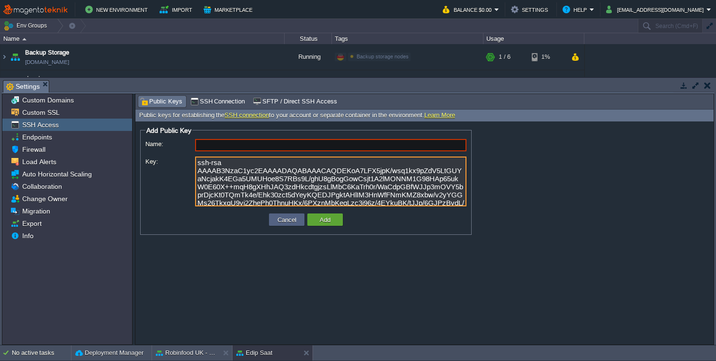
type input "[EMAIL_ADDRESS][DOMAIN_NAME]"
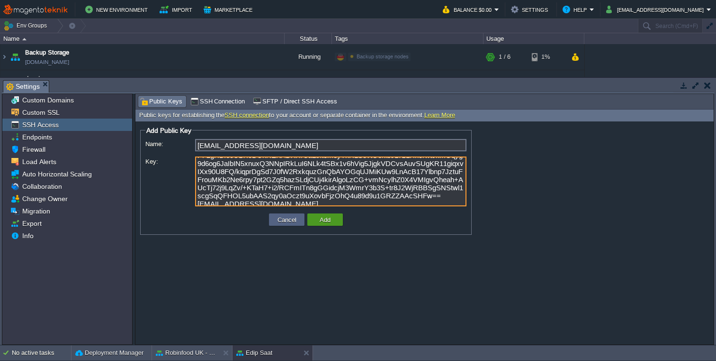
type textarea "ssh-rsa AAAAB3NzaC1yc2EAAAADAQABAAACAQDEKoA7LFX5jpK/wsq1kx9pZdV5LtGUYaNcjakK4EG…"
click at [328, 221] on button "Add" at bounding box center [325, 219] width 17 height 9
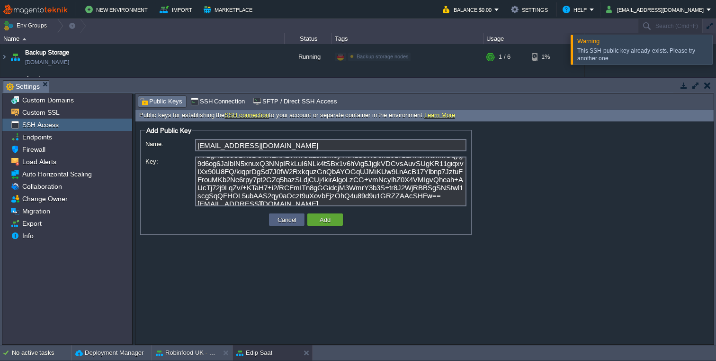
click at [708, 86] on button "button" at bounding box center [707, 85] width 7 height 9
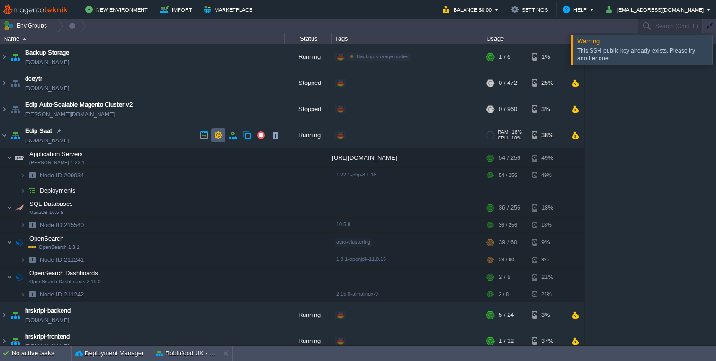
click at [220, 135] on button "button" at bounding box center [218, 135] width 9 height 9
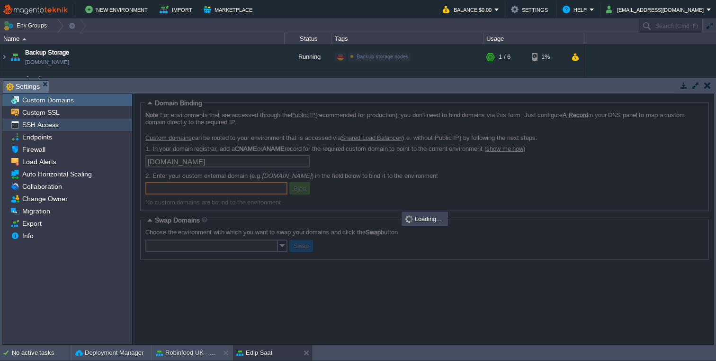
click at [47, 126] on span "SSH Access" at bounding box center [40, 124] width 40 height 9
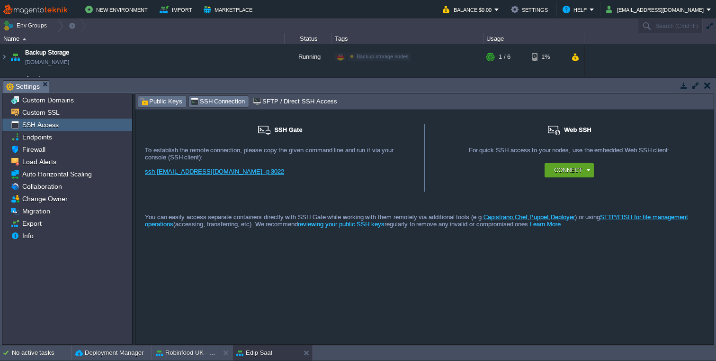
click at [150, 103] on span "Public Keys" at bounding box center [161, 101] width 43 height 10
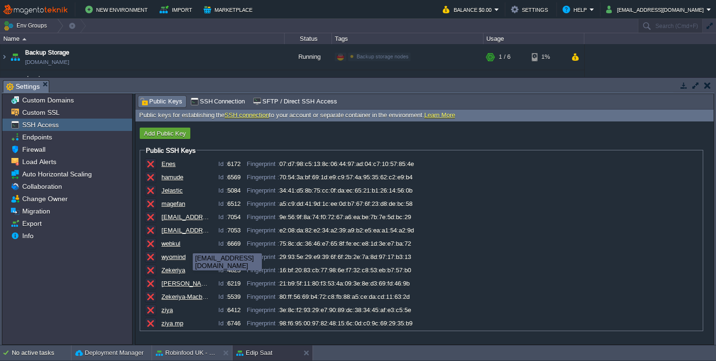
scroll to position [51, 0]
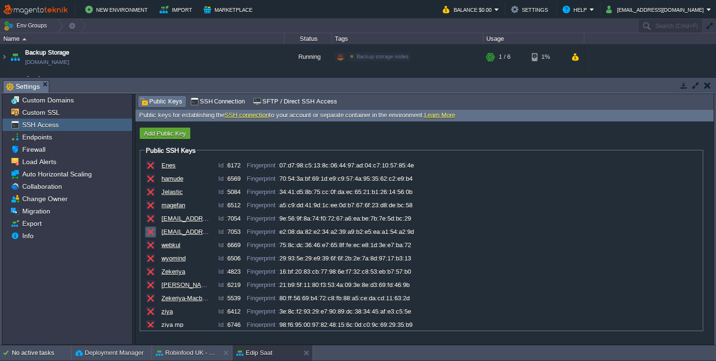
click at [153, 232] on button "button" at bounding box center [150, 231] width 9 height 9
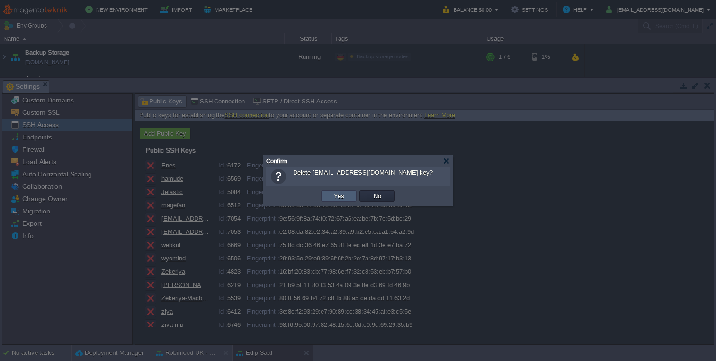
click at [344, 198] on button "Yes" at bounding box center [339, 195] width 16 height 9
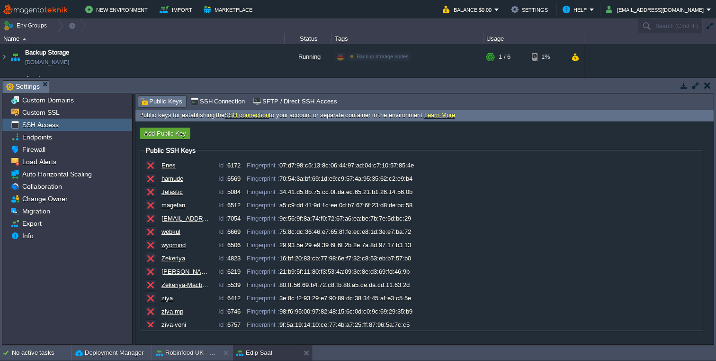
scroll to position [0, 0]
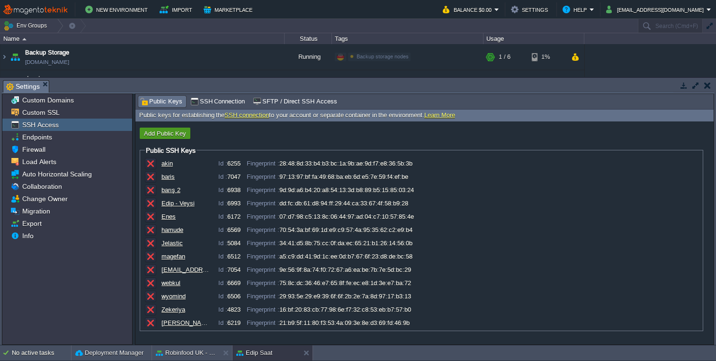
click at [162, 136] on button "Add Public Key" at bounding box center [165, 133] width 48 height 9
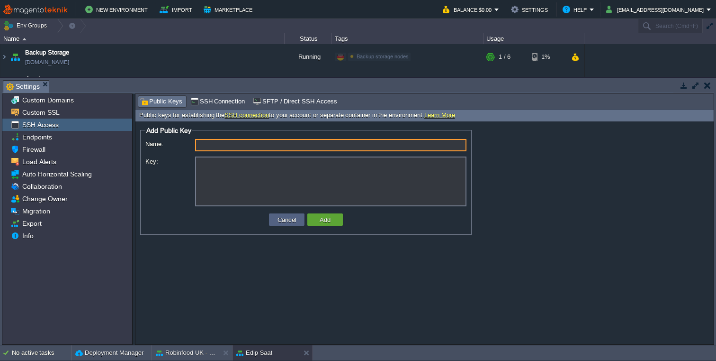
click at [256, 177] on textarea "Key:" at bounding box center [330, 181] width 271 height 50
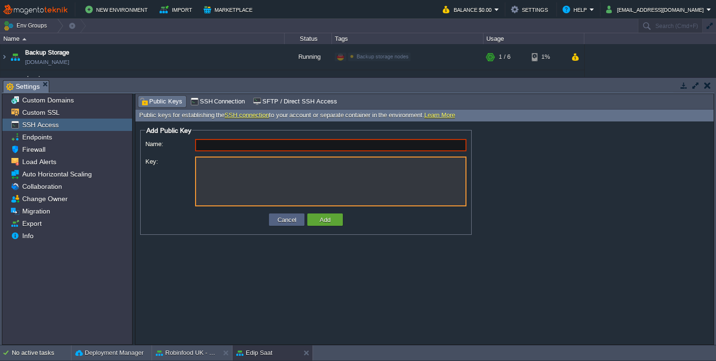
paste textarea "ssh-rsa AAAAB3NzaC1yc2EAAAADAQABAAACAQDEKoA7LFX5jpK/wsq1kx9pZdV5LtGUYaNcjakK4EG…"
type textarea "ssh-rsa AAAAB3NzaC1yc2EAAAADAQABAAACAQDEKoA7LFX5jpK/wsq1kx9pZdV5LtGUYaNcjakK4EG…"
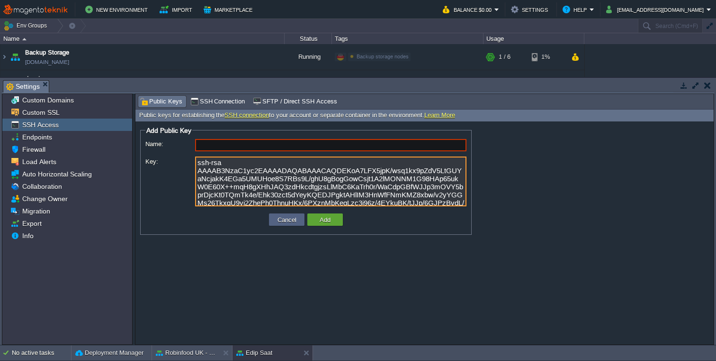
type input "[EMAIL_ADDRESS][DOMAIN_NAME]"
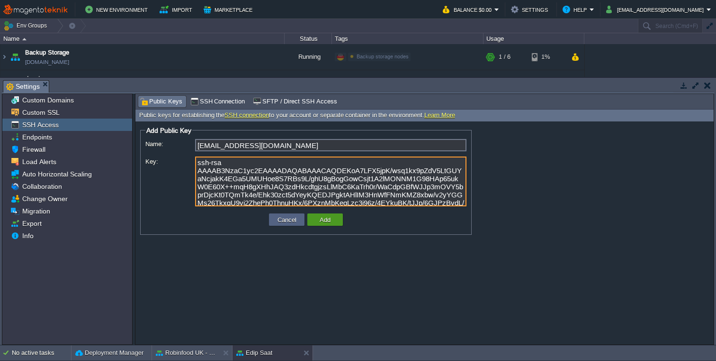
type textarea "ssh-rsa AAAAB3NzaC1yc2EAAAADAQABAAACAQDEKoA7LFX5jpK/wsq1kx9pZdV5LtGUYaNcjakK4EG…"
click at [321, 218] on button "Add" at bounding box center [325, 219] width 17 height 9
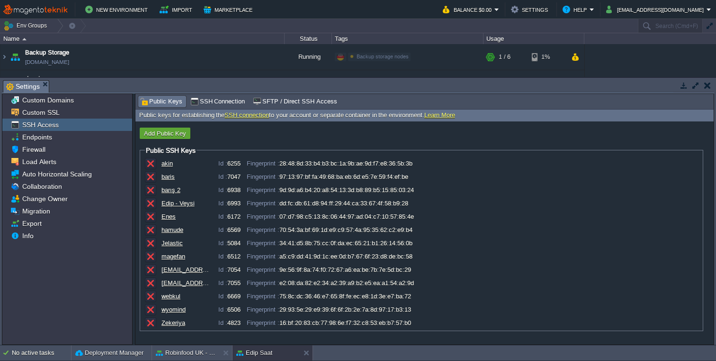
click at [708, 87] on button "button" at bounding box center [707, 85] width 7 height 9
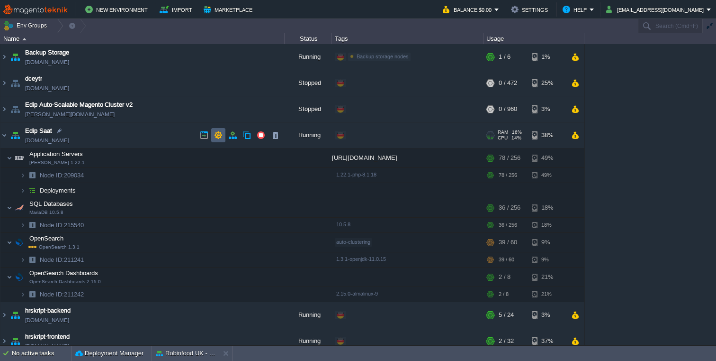
click at [217, 134] on button "button" at bounding box center [218, 135] width 9 height 9
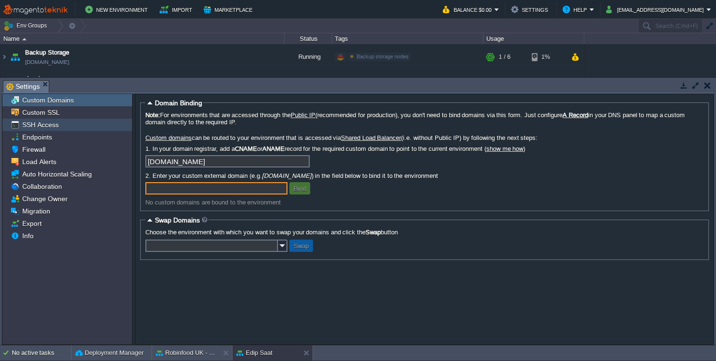
click at [58, 124] on div "SSH Access" at bounding box center [67, 124] width 130 height 12
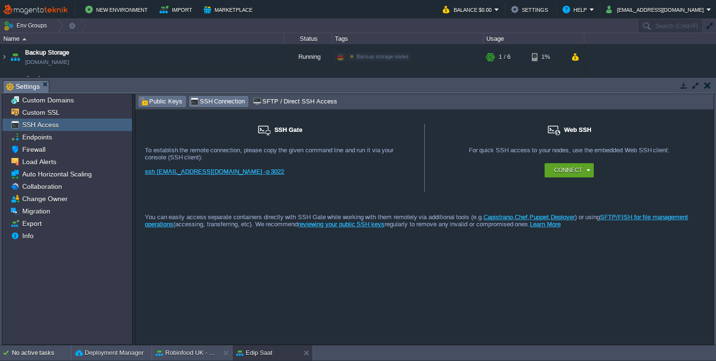
click at [162, 99] on span "Public Keys" at bounding box center [161, 101] width 43 height 10
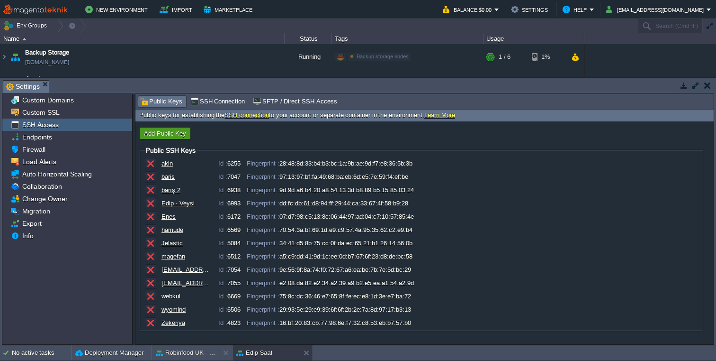
click at [171, 133] on button "Add Public Key" at bounding box center [165, 133] width 48 height 9
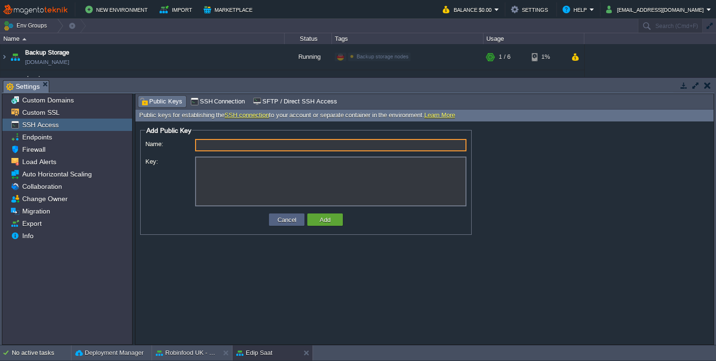
click at [223, 186] on textarea "Key:" at bounding box center [330, 181] width 271 height 50
paste textarea "ssh-rsa AAAAB3NzaC1yc2EAAAADAQABAAACAQC1ziTcYphBzHTolKjKjStbloxuV7uXrveekLgiCgM…"
type textarea "ssh-rsa AAAAB3NzaC1yc2EAAAADAQABAAACAQC1ziTcYphBzHTolKjKjStbloxuV7uXrveekLgiCgM…"
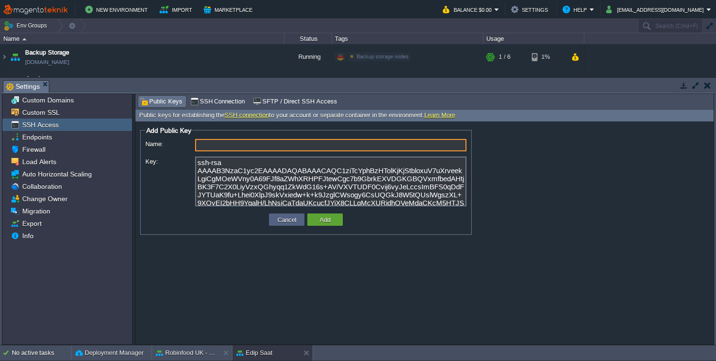
type input "[EMAIL_ADDRESS][DOMAIN_NAME]"
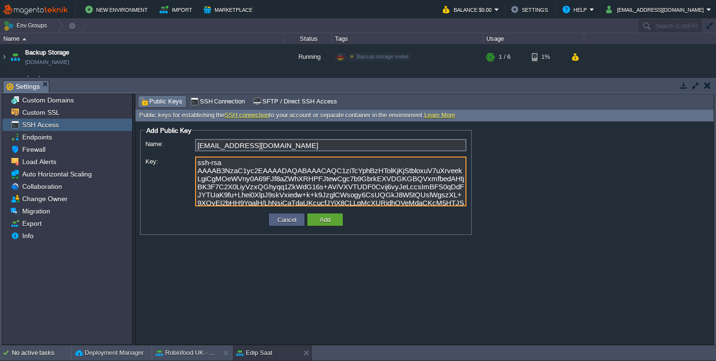
scroll to position [64, 0]
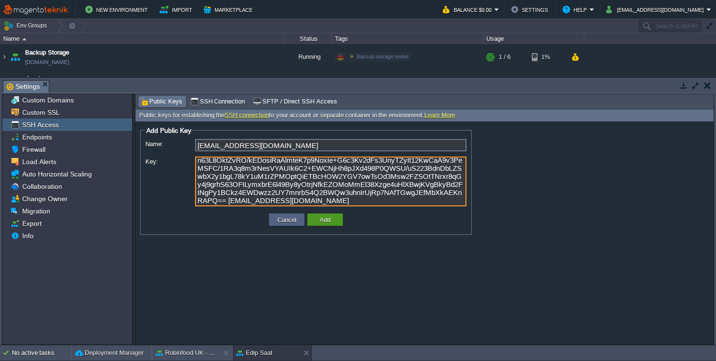
type textarea "ssh-rsa AAAAB3NzaC1yc2EAAAADAQABAAACAQC1ziTcYphBzHTolKjKjStbloxuV7uXrveekLgiCgM…"
click at [323, 221] on button "Add" at bounding box center [325, 219] width 17 height 9
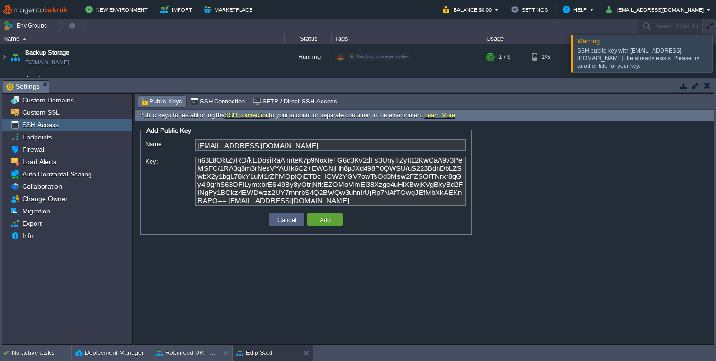
click at [297, 143] on input "[EMAIL_ADDRESS][DOMAIN_NAME]" at bounding box center [330, 145] width 271 height 12
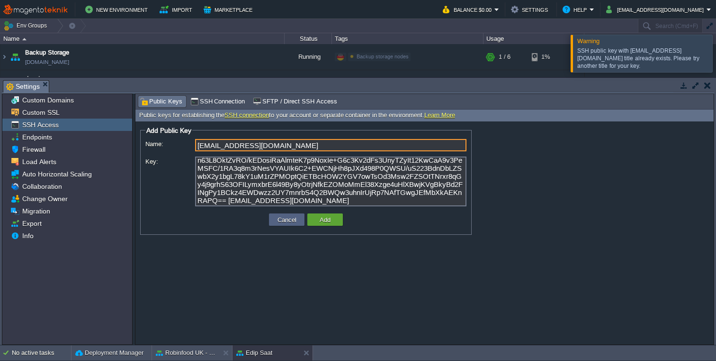
click at [297, 143] on input "[EMAIL_ADDRESS][DOMAIN_NAME]" at bounding box center [330, 145] width 271 height 12
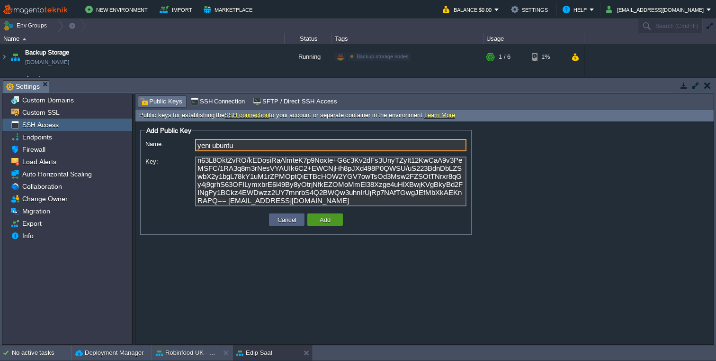
type input "yeni ubuntu"
click at [325, 220] on button "Add" at bounding box center [325, 219] width 17 height 9
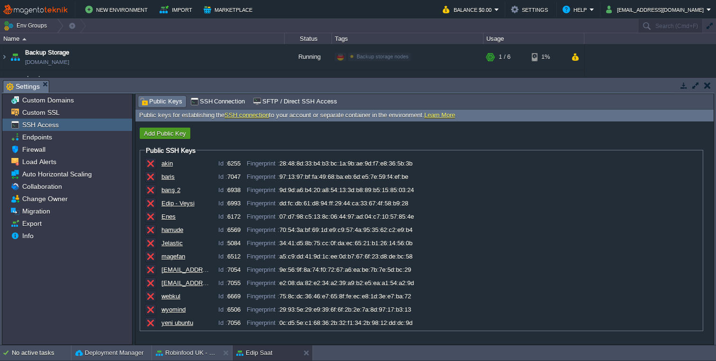
click at [166, 132] on button "Add Public Key" at bounding box center [165, 133] width 48 height 9
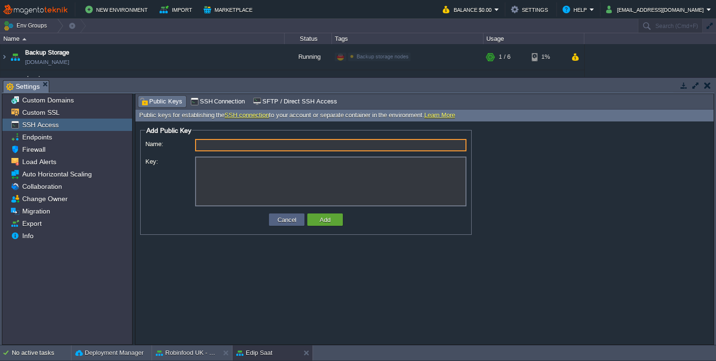
click at [239, 180] on textarea "Key:" at bounding box center [330, 181] width 271 height 50
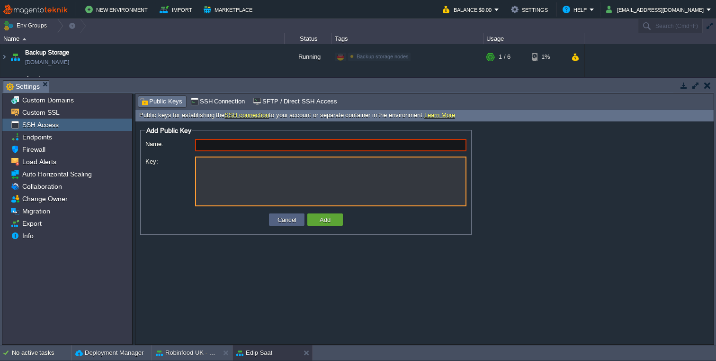
paste textarea "ssh-rsa AAAAB3NzaC1yc2EAAAADAQABAAABAQDKHChPg4wp5P/1kxGBelUjiDzld0y65zzyfXwzV4W…"
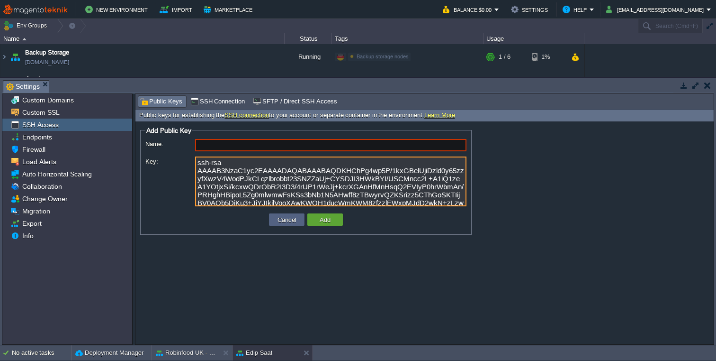
scroll to position [13, 0]
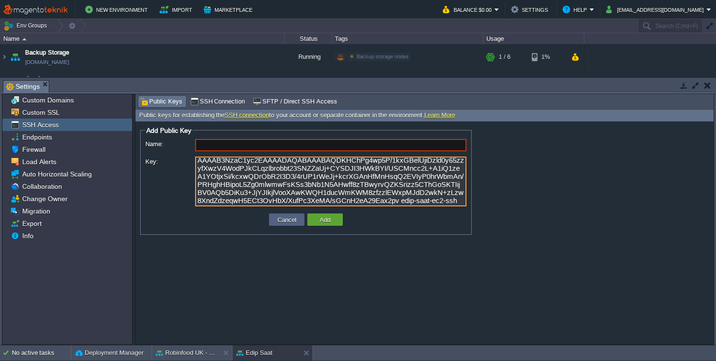
type textarea "ssh-rsa AAAAB3NzaC1yc2EAAAADAQABAAABAQDKHChPg4wp5P/1kxGBelUjiDzld0y65zzyfXwzV4W…"
click at [234, 144] on input "Name:" at bounding box center [330, 145] width 271 height 12
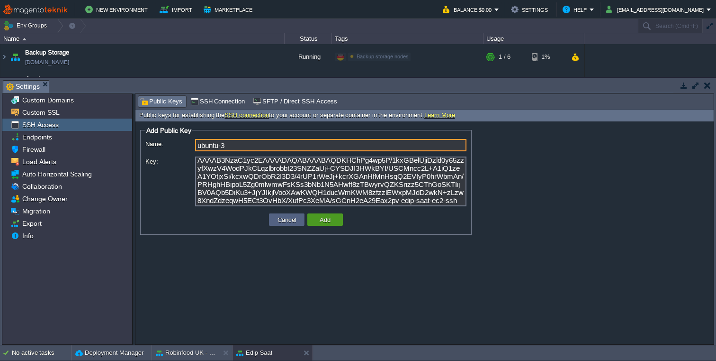
type input "ubuntu-3"
click at [332, 220] on button "Add" at bounding box center [325, 219] width 17 height 9
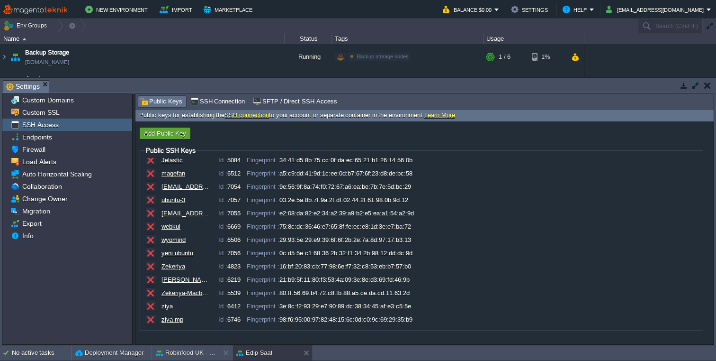
scroll to position [80, 0]
